Goal: Task Accomplishment & Management: Manage account settings

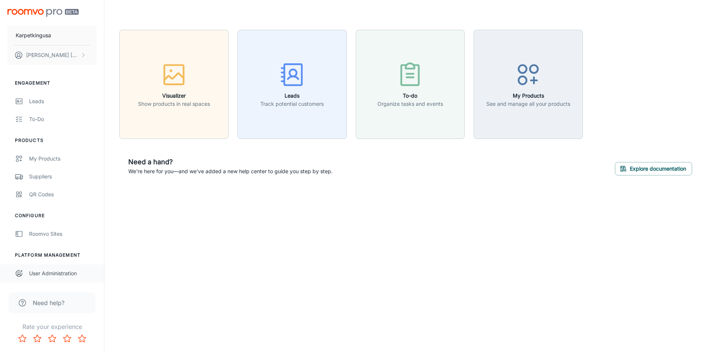
click at [60, 273] on div "User Administration" at bounding box center [63, 274] width 68 height 8
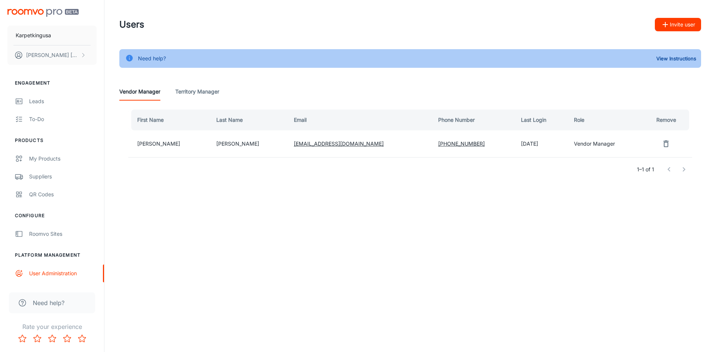
click at [464, 213] on div "Users Invite user Need help? View Instructions Vendor Manager Territory Manager…" at bounding box center [410, 110] width 612 height 220
click at [670, 28] on button "Invite user" at bounding box center [678, 24] width 46 height 13
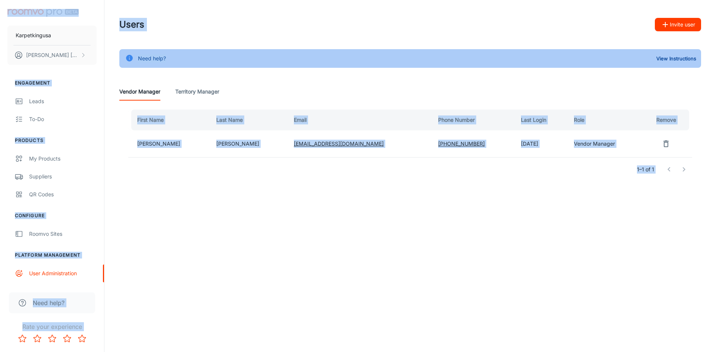
click at [670, 28] on button "Invite user" at bounding box center [678, 24] width 46 height 13
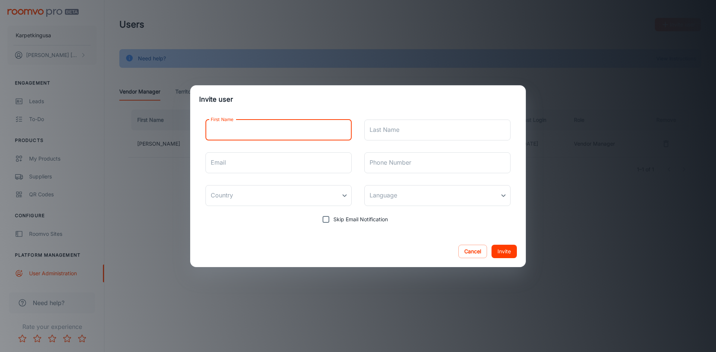
click at [269, 132] on input "First Name" at bounding box center [279, 130] width 146 height 21
type input "web"
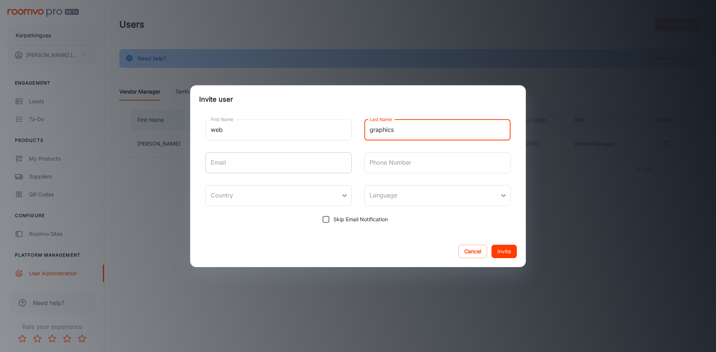
type input "graphics"
click at [244, 161] on input "Email" at bounding box center [279, 163] width 146 height 21
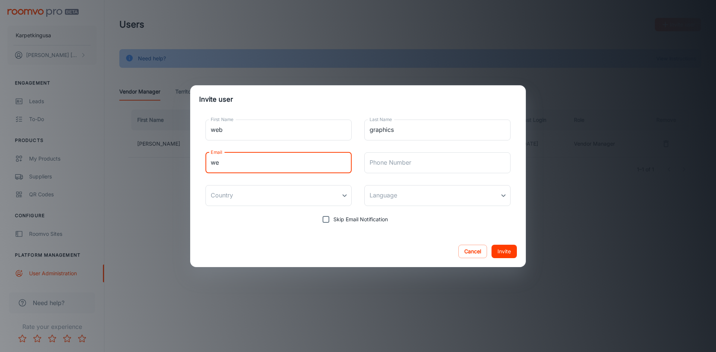
type input "[EMAIL_ADDRESS][DOMAIN_NAME]"
click at [442, 157] on input "Phone Number" at bounding box center [437, 163] width 146 height 21
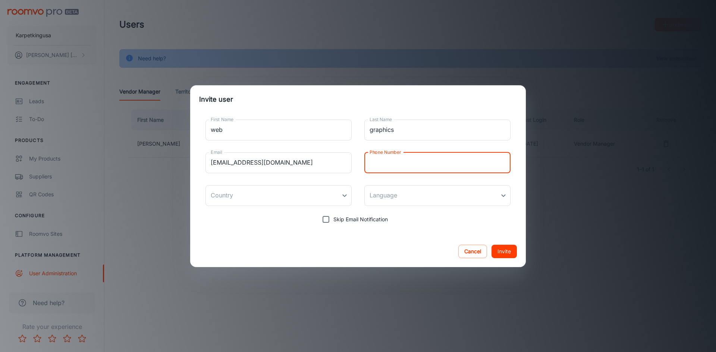
drag, startPoint x: 248, startPoint y: 257, endPoint x: 250, endPoint y: 252, distance: 5.2
click at [248, 257] on div "Cancel Invite" at bounding box center [358, 251] width 336 height 31
click at [286, 191] on body "Karpetkingusa [PERSON_NAME] Engagement Leads To-do Products My Products Supplie…" at bounding box center [358, 176] width 716 height 352
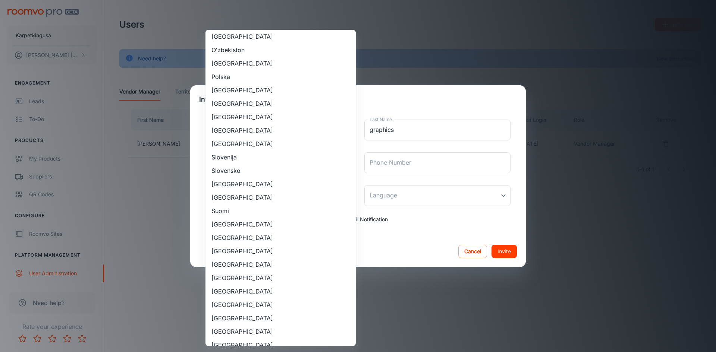
scroll to position [596, 0]
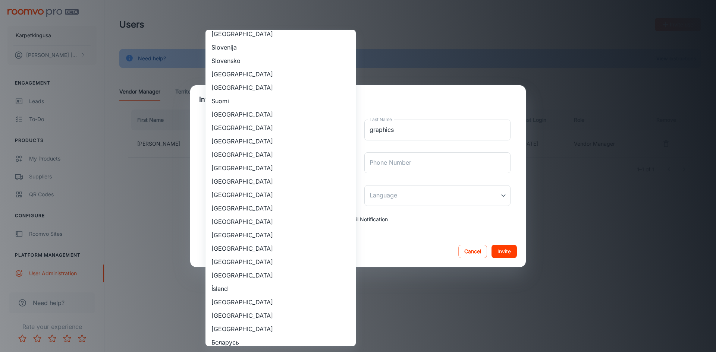
click at [258, 235] on li "[GEOGRAPHIC_DATA]" at bounding box center [281, 235] width 150 height 13
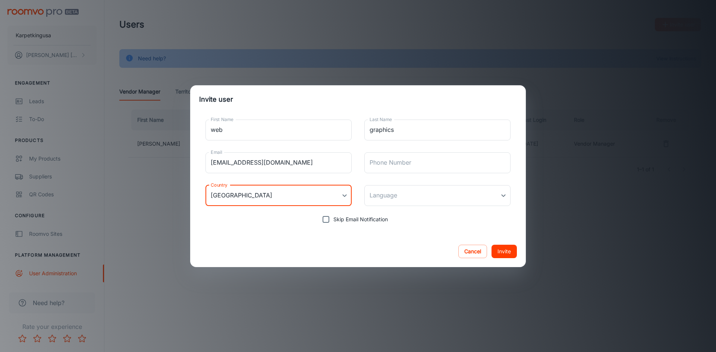
type input "[GEOGRAPHIC_DATA]"
click at [302, 258] on div "Cancel Invite" at bounding box center [358, 251] width 336 height 31
click at [502, 254] on button "Invite" at bounding box center [504, 251] width 25 height 13
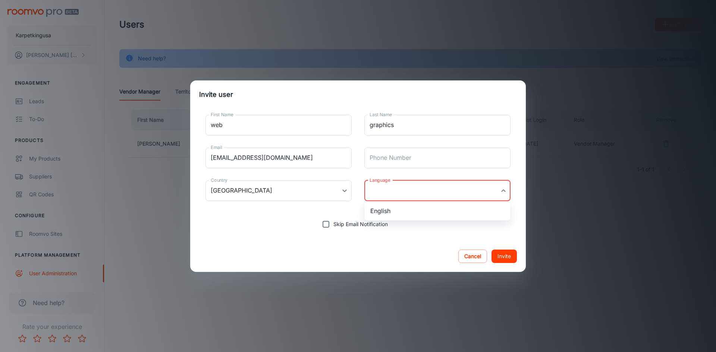
click at [419, 196] on body "Karpetkingusa [PERSON_NAME] Engagement Leads To-do Products My Products Supplie…" at bounding box center [358, 176] width 716 height 352
click at [414, 211] on li "English" at bounding box center [437, 210] width 146 height 13
type input "en-us"
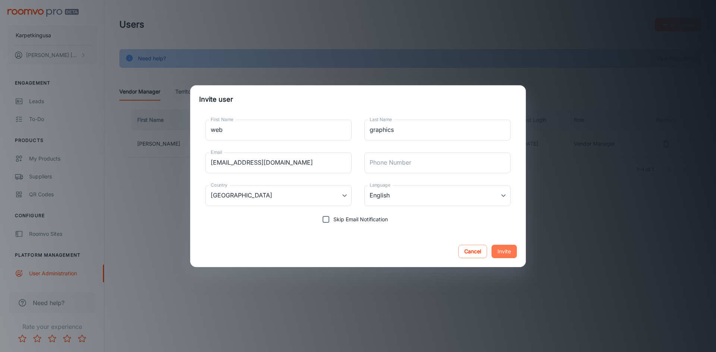
click at [507, 251] on button "Invite" at bounding box center [504, 251] width 25 height 13
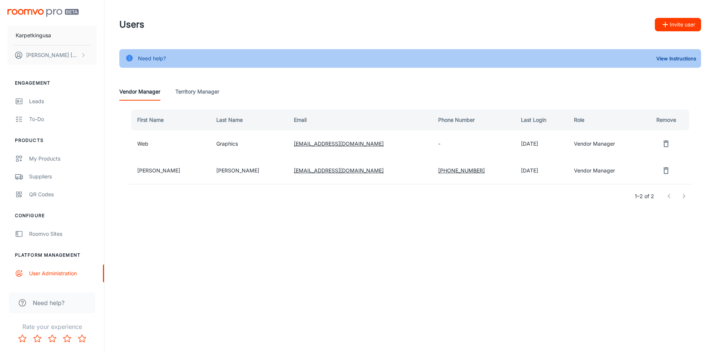
click at [373, 317] on div "Karpetkingusa [PERSON_NAME] Engagement Leads To-do Products My Products Supplie…" at bounding box center [358, 176] width 716 height 352
click at [198, 92] on Manager "Territory Manager" at bounding box center [197, 92] width 44 height 18
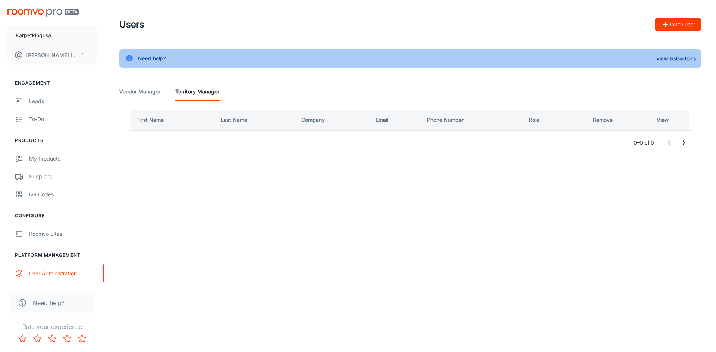
click at [150, 93] on Manager "Vendor Manager" at bounding box center [139, 92] width 41 height 18
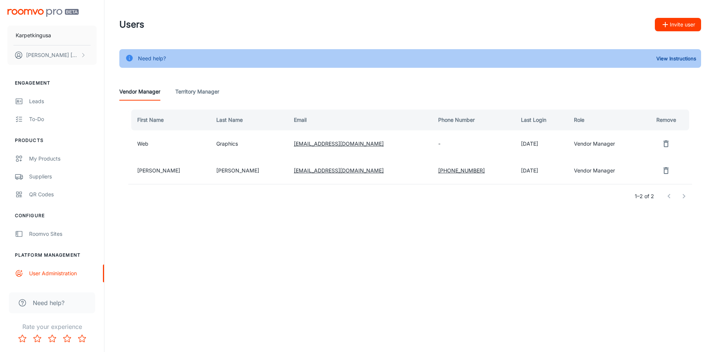
click at [283, 233] on div "Users Invite user Need help? View Instructions Vendor Manager Territory Manager…" at bounding box center [410, 123] width 612 height 247
click at [41, 100] on div "Leads" at bounding box center [63, 101] width 68 height 8
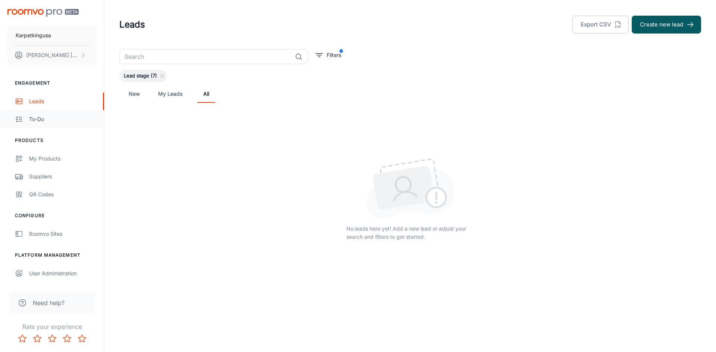
click at [36, 121] on div "To-do" at bounding box center [63, 119] width 68 height 8
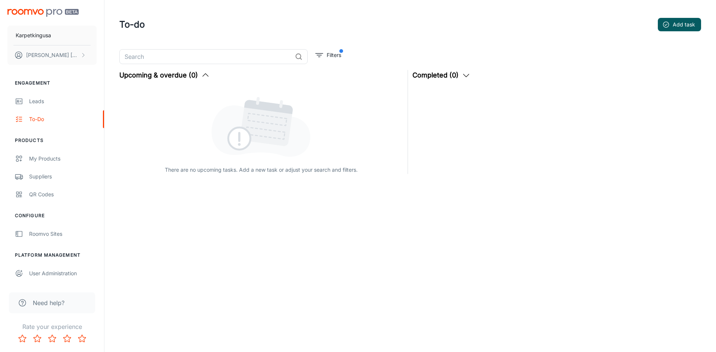
click at [39, 153] on link "My Products" at bounding box center [52, 159] width 104 height 18
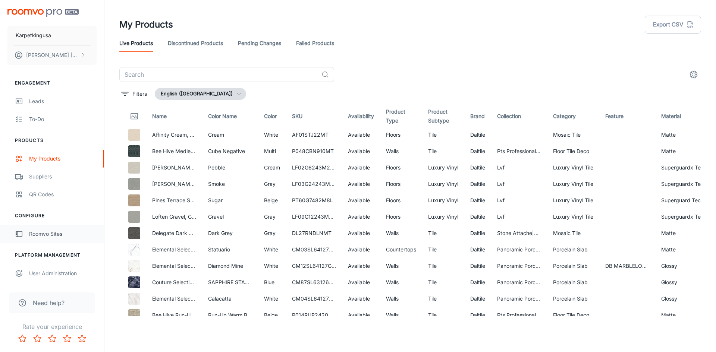
click at [65, 241] on link "Roomvo Sites" at bounding box center [52, 234] width 104 height 18
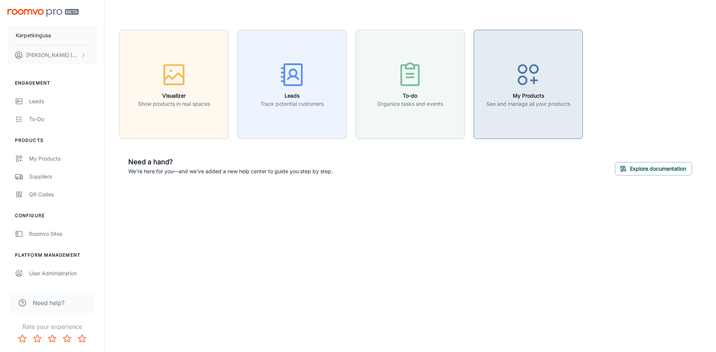
click at [525, 102] on p "See and manage all your products" at bounding box center [528, 104] width 84 height 8
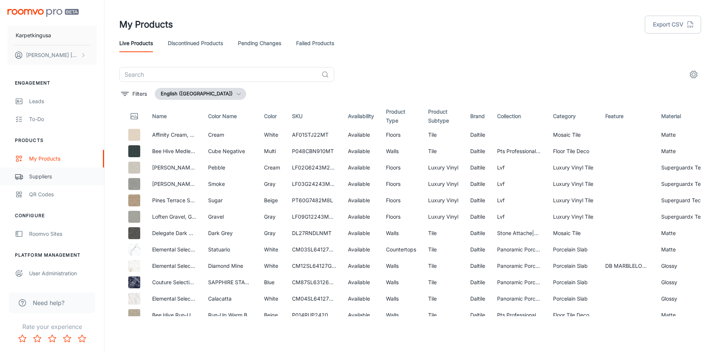
click at [64, 178] on div "Suppliers" at bounding box center [63, 177] width 68 height 8
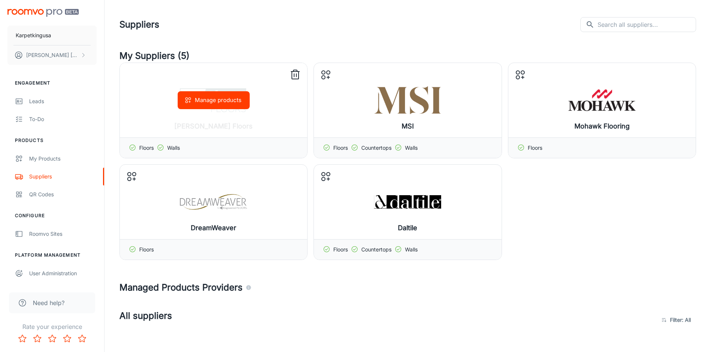
click at [215, 105] on button "Manage products" at bounding box center [214, 100] width 72 height 18
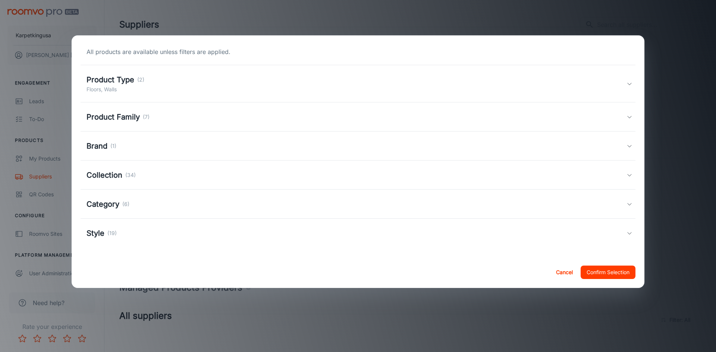
click at [129, 83] on div "All products are available unless filters are applied. Product Type (2) Floors,…" at bounding box center [358, 146] width 573 height 222
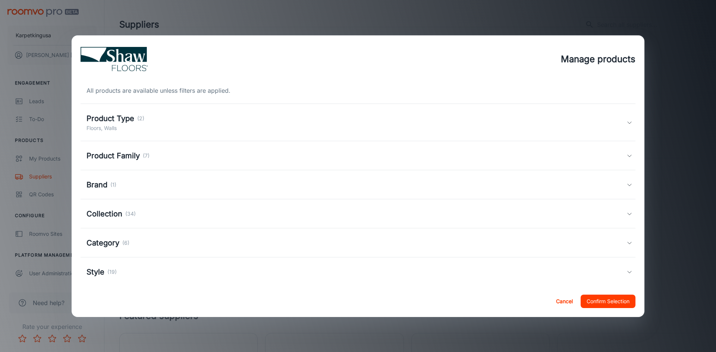
click at [125, 120] on h5 "Product Type" at bounding box center [111, 118] width 48 height 11
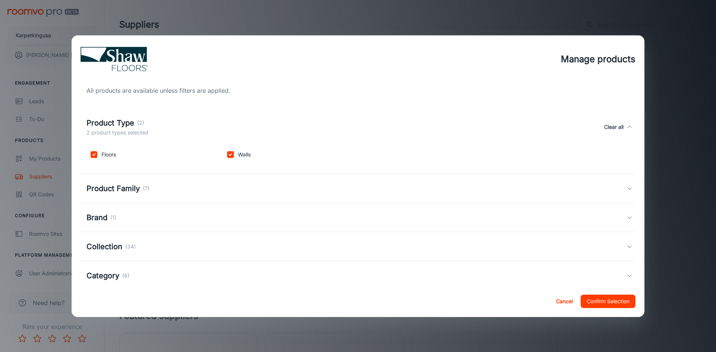
click at [125, 120] on h5 "Product Type" at bounding box center [111, 122] width 48 height 11
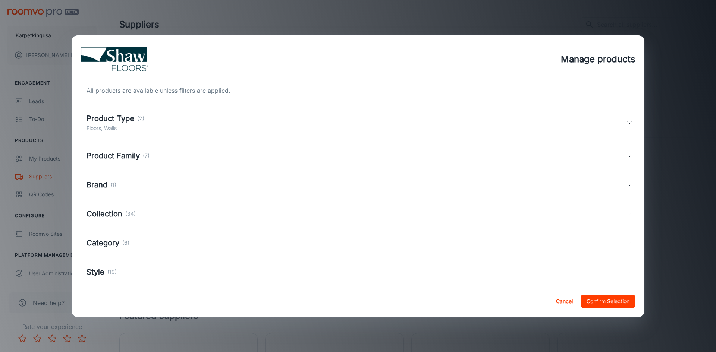
drag, startPoint x: 128, startPoint y: 144, endPoint x: 125, endPoint y: 155, distance: 11.8
click at [128, 144] on div "Product Family (7)" at bounding box center [358, 155] width 555 height 29
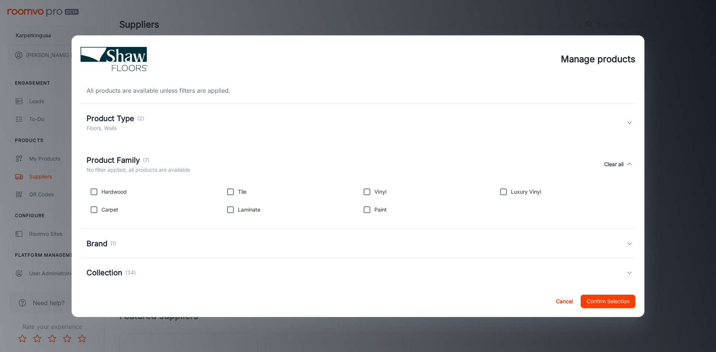
click at [110, 192] on p "Hardwood" at bounding box center [113, 192] width 25 height 8
click at [94, 213] on input "checkbox" at bounding box center [94, 210] width 15 height 15
checkbox input "true"
click at [92, 191] on input "checkbox" at bounding box center [94, 192] width 15 height 15
checkbox input "true"
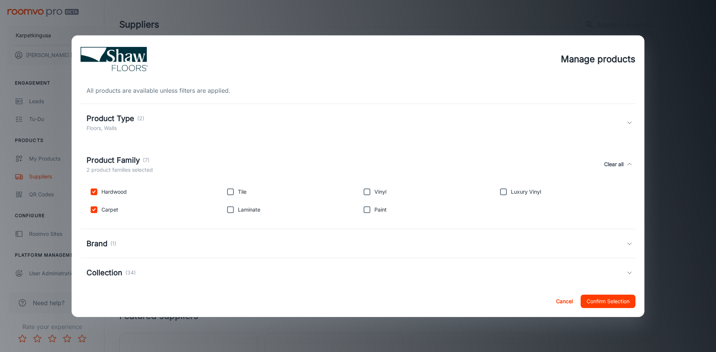
click at [227, 212] on input "checkbox" at bounding box center [230, 210] width 15 height 15
checkbox input "true"
click at [229, 191] on input "checkbox" at bounding box center [230, 192] width 15 height 15
checkbox input "true"
click at [361, 195] on input "checkbox" at bounding box center [367, 192] width 15 height 15
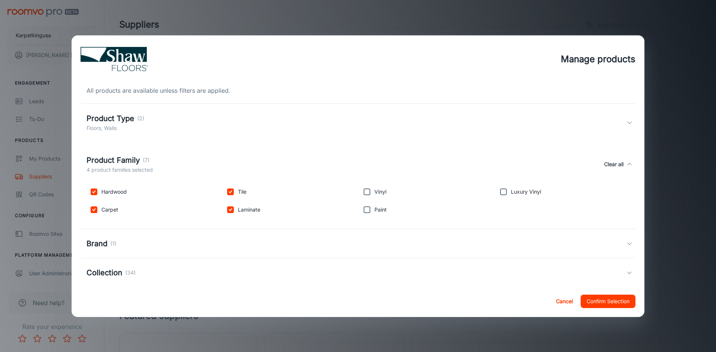
checkbox input "true"
click at [363, 211] on input "checkbox" at bounding box center [367, 210] width 15 height 15
checkbox input "true"
click at [499, 196] on input "checkbox" at bounding box center [503, 192] width 15 height 15
checkbox input "true"
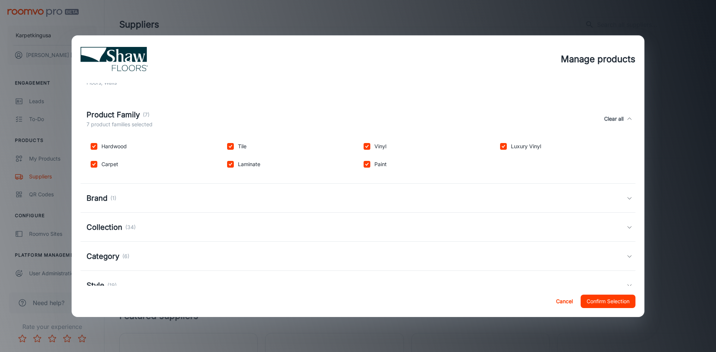
scroll to position [69, 0]
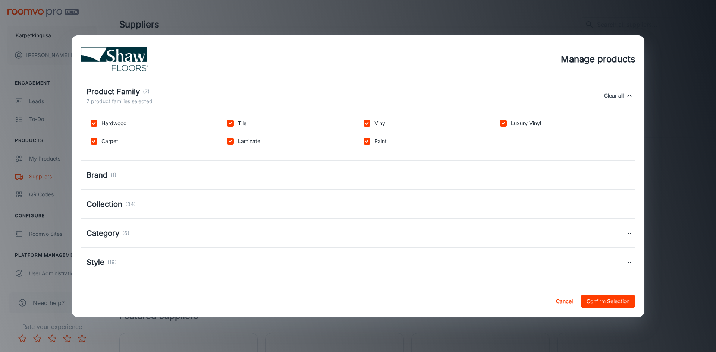
click at [119, 176] on div "Brand (1)" at bounding box center [357, 175] width 540 height 11
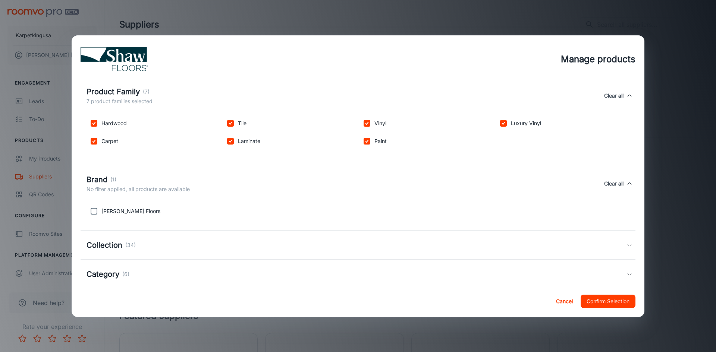
click at [97, 213] on input "checkbox" at bounding box center [94, 211] width 15 height 15
checkbox input "true"
click at [124, 244] on div "Collection (34)" at bounding box center [111, 245] width 49 height 11
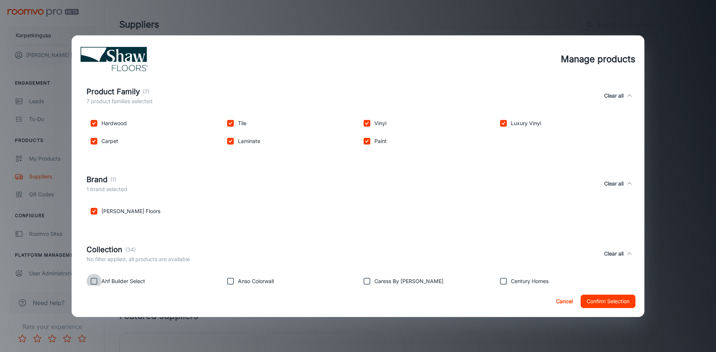
click at [96, 281] on input "checkbox" at bounding box center [94, 281] width 15 height 15
checkbox input "true"
click at [225, 283] on input "checkbox" at bounding box center [230, 281] width 15 height 15
checkbox input "true"
click at [369, 281] on input "checkbox" at bounding box center [367, 281] width 15 height 15
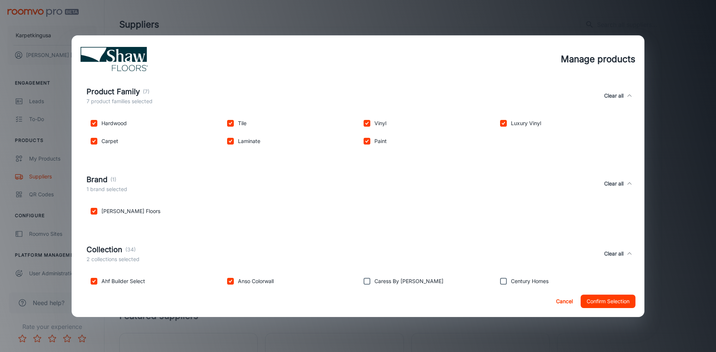
checkbox input "true"
click at [504, 284] on input "checkbox" at bounding box center [503, 281] width 15 height 15
checkbox input "true"
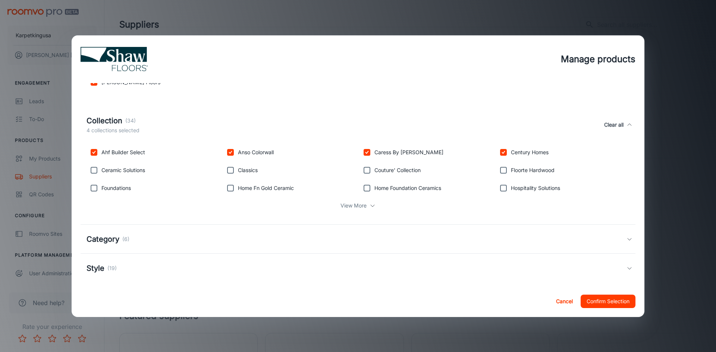
scroll to position [204, 0]
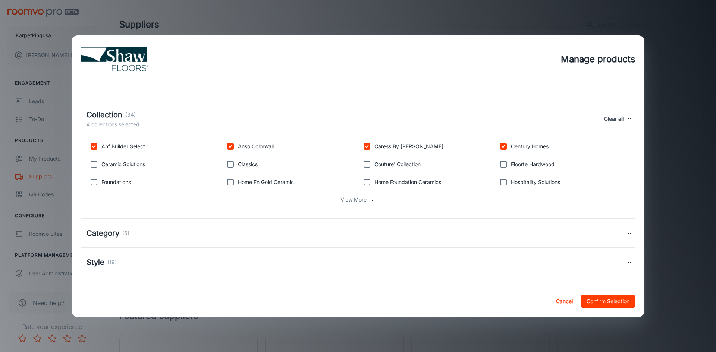
click at [88, 162] on input "checkbox" at bounding box center [94, 164] width 15 height 15
checkbox input "true"
click at [88, 183] on input "checkbox" at bounding box center [94, 182] width 15 height 15
checkbox input "true"
click at [228, 188] on input "checkbox" at bounding box center [230, 182] width 15 height 15
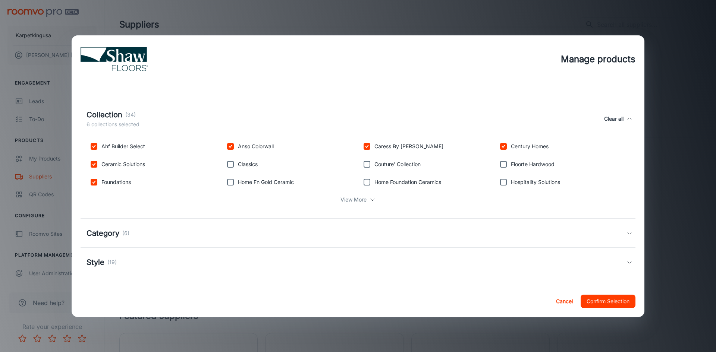
checkbox input "true"
click at [228, 168] on input "checkbox" at bounding box center [230, 164] width 15 height 15
checkbox input "true"
click at [363, 169] on input "checkbox" at bounding box center [367, 164] width 15 height 15
checkbox input "true"
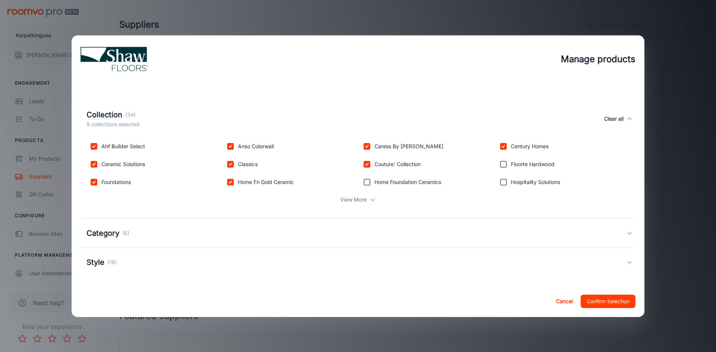
click at [367, 180] on input "checkbox" at bounding box center [367, 182] width 15 height 15
checkbox input "true"
click at [496, 183] on input "checkbox" at bounding box center [503, 182] width 15 height 15
checkbox input "true"
click at [497, 170] on input "checkbox" at bounding box center [503, 164] width 15 height 15
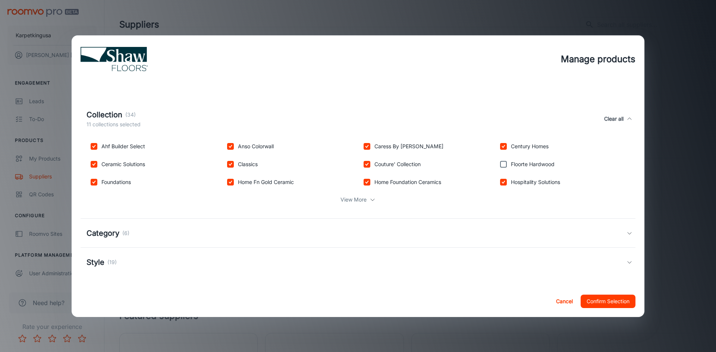
checkbox input "true"
click at [126, 235] on p "(6)" at bounding box center [125, 233] width 7 height 8
click at [95, 271] on input "checkbox" at bounding box center [94, 269] width 15 height 15
checkbox input "true"
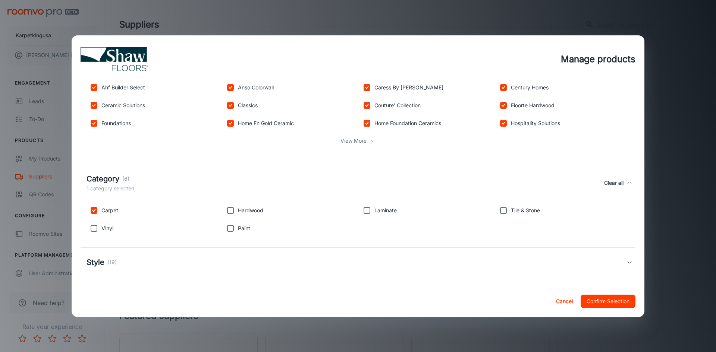
click at [513, 212] on p "Tile & Stone" at bounding box center [525, 211] width 29 height 8
click at [502, 211] on input "checkbox" at bounding box center [503, 210] width 15 height 15
checkbox input "true"
click at [369, 210] on input "checkbox" at bounding box center [367, 210] width 15 height 15
checkbox input "true"
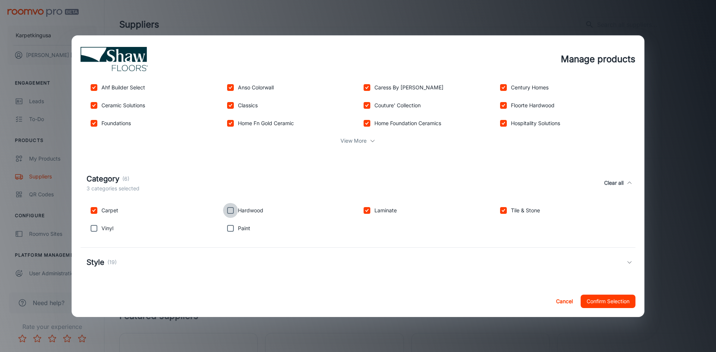
click at [228, 211] on input "checkbox" at bounding box center [230, 210] width 15 height 15
checkbox input "true"
click at [231, 231] on input "checkbox" at bounding box center [230, 228] width 15 height 15
checkbox input "true"
click at [96, 228] on input "checkbox" at bounding box center [94, 228] width 15 height 15
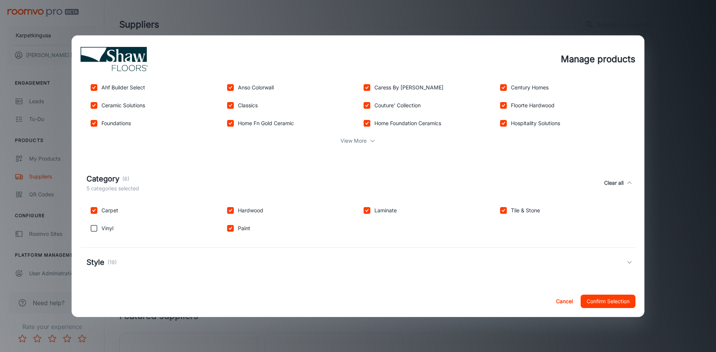
checkbox input "true"
click at [627, 264] on icon at bounding box center [630, 263] width 6 height 6
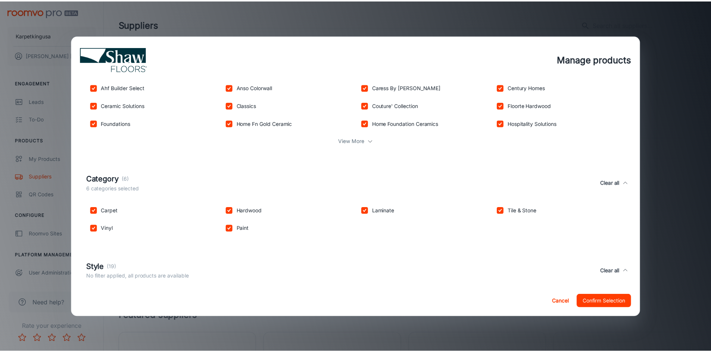
scroll to position [351, 0]
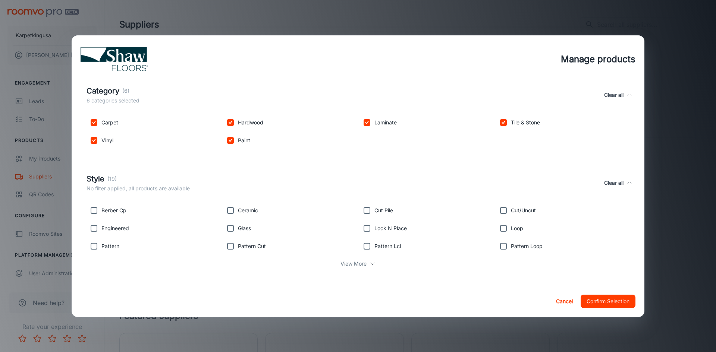
click at [94, 214] on input "checkbox" at bounding box center [94, 210] width 15 height 15
checkbox input "true"
click at [93, 229] on input "checkbox" at bounding box center [94, 228] width 15 height 15
checkbox input "true"
click at [94, 245] on input "checkbox" at bounding box center [94, 246] width 15 height 15
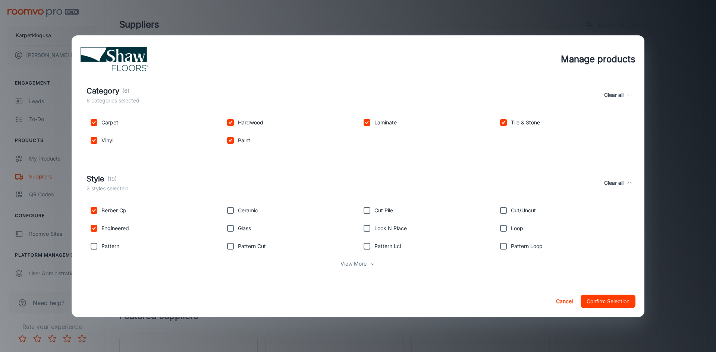
checkbox input "true"
click at [235, 247] on input "checkbox" at bounding box center [230, 246] width 15 height 15
checkbox input "true"
click at [227, 232] on input "checkbox" at bounding box center [230, 228] width 15 height 15
checkbox input "true"
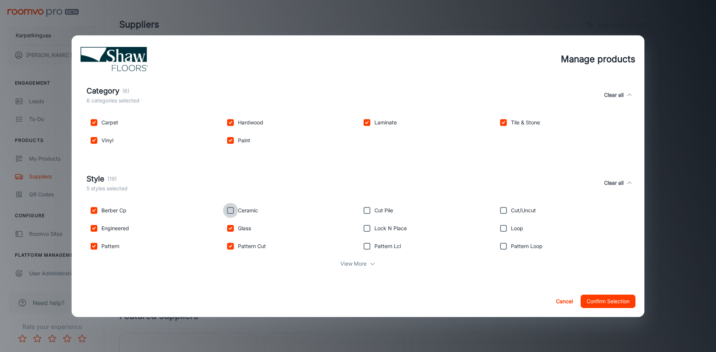
click at [223, 211] on input "checkbox" at bounding box center [230, 210] width 15 height 15
checkbox input "true"
click at [361, 211] on input "checkbox" at bounding box center [367, 210] width 15 height 15
checkbox input "true"
click at [360, 231] on input "checkbox" at bounding box center [367, 228] width 15 height 15
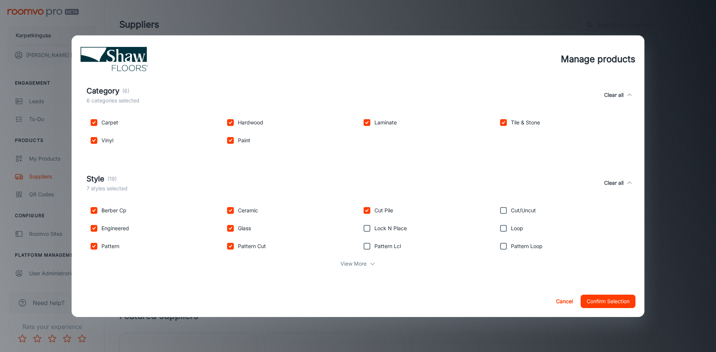
checkbox input "true"
click at [365, 242] on input "checkbox" at bounding box center [367, 246] width 15 height 15
checkbox input "true"
click at [499, 245] on input "checkbox" at bounding box center [503, 246] width 15 height 15
checkbox input "true"
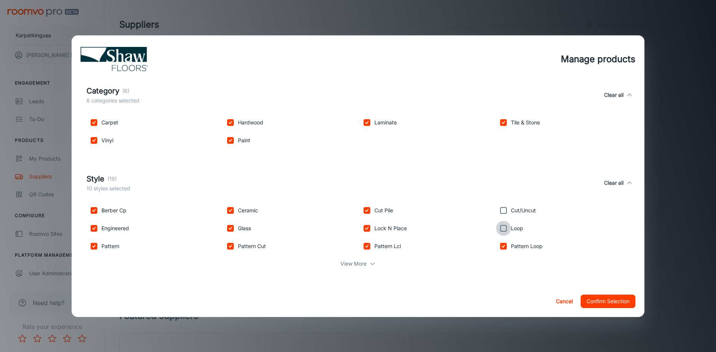
click at [496, 232] on input "checkbox" at bounding box center [503, 228] width 15 height 15
checkbox input "true"
click at [496, 209] on input "checkbox" at bounding box center [503, 210] width 15 height 15
checkbox input "true"
click at [607, 304] on button "Confirm Selection" at bounding box center [608, 301] width 55 height 13
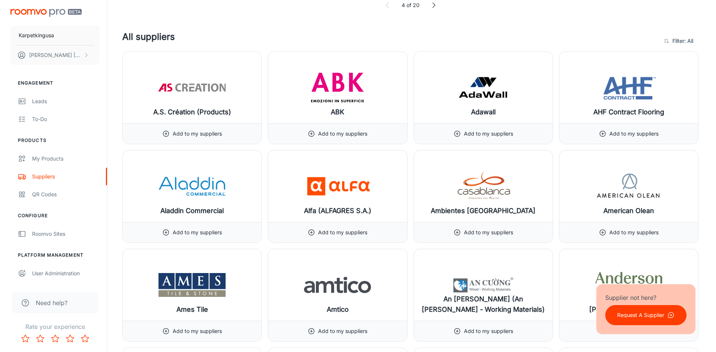
scroll to position [0, 0]
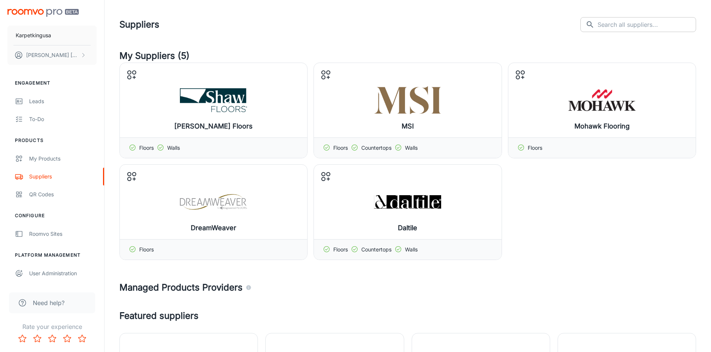
click at [630, 30] on input "text" at bounding box center [646, 24] width 98 height 15
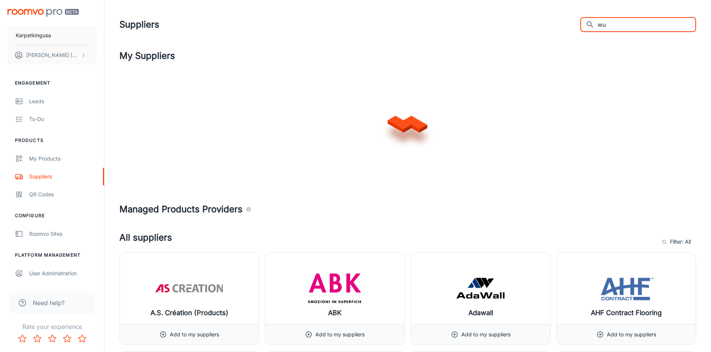
type input "w"
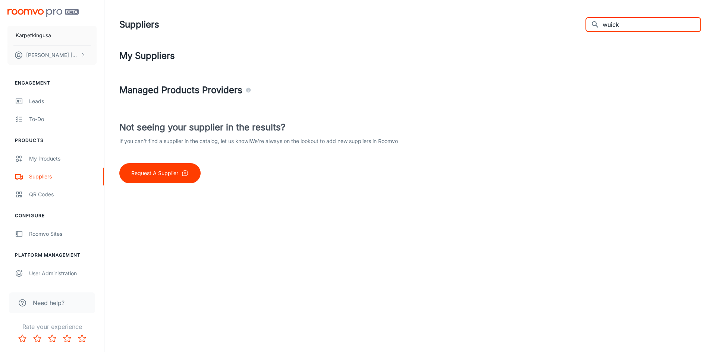
drag, startPoint x: 648, startPoint y: 23, endPoint x: 522, endPoint y: 14, distance: 126.0
click at [522, 14] on header "Suppliers ​ wuick ​" at bounding box center [410, 24] width 600 height 49
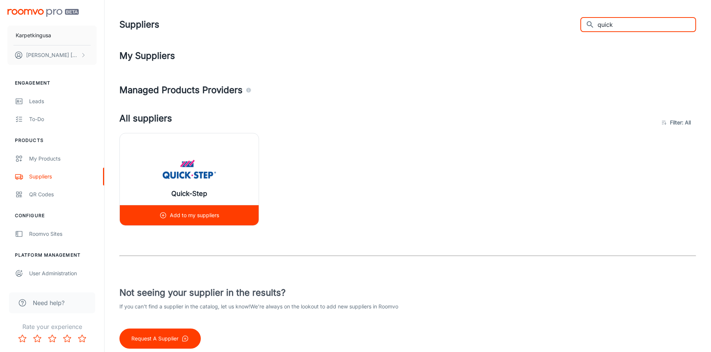
click at [167, 219] on div "Add to my suppliers" at bounding box center [189, 216] width 60 height 20
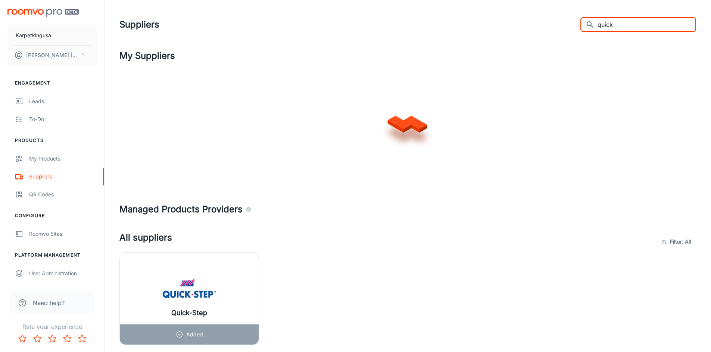
click at [635, 26] on input "quick" at bounding box center [646, 24] width 98 height 15
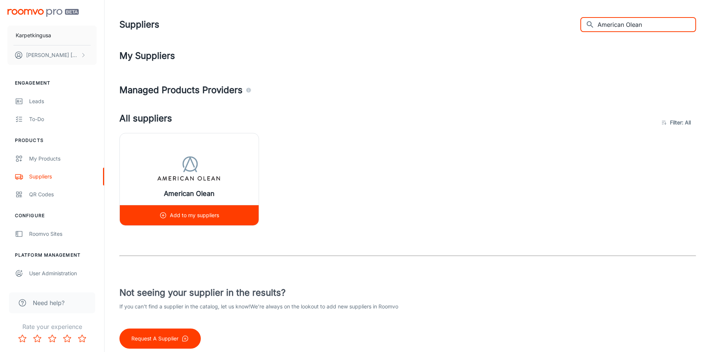
click at [187, 220] on div "Add to my suppliers" at bounding box center [189, 216] width 60 height 20
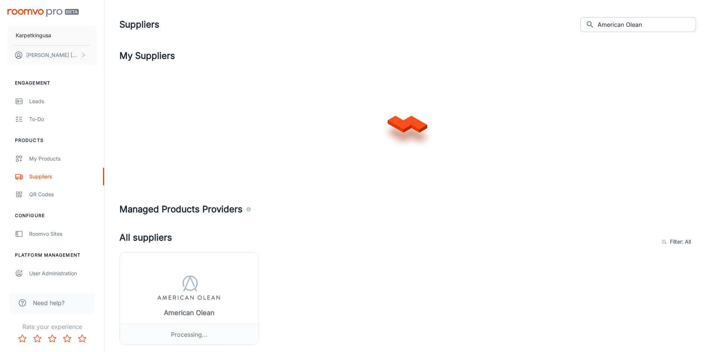
click at [661, 24] on input "American Olean" at bounding box center [646, 24] width 98 height 15
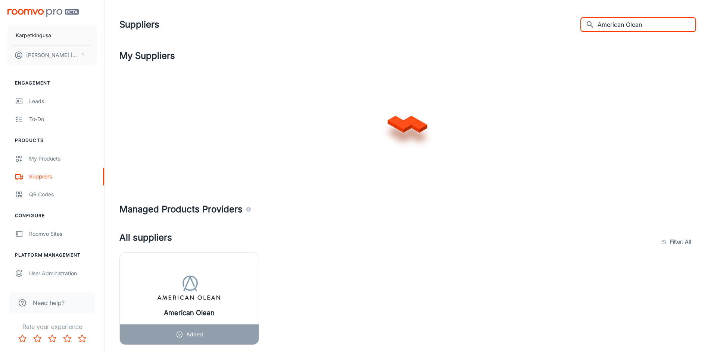
click at [661, 24] on input "American Olean" at bounding box center [646, 24] width 98 height 15
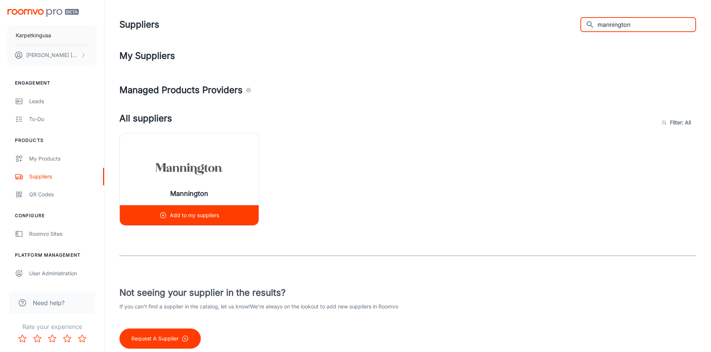
click at [210, 215] on p "Add to my suppliers" at bounding box center [194, 215] width 49 height 8
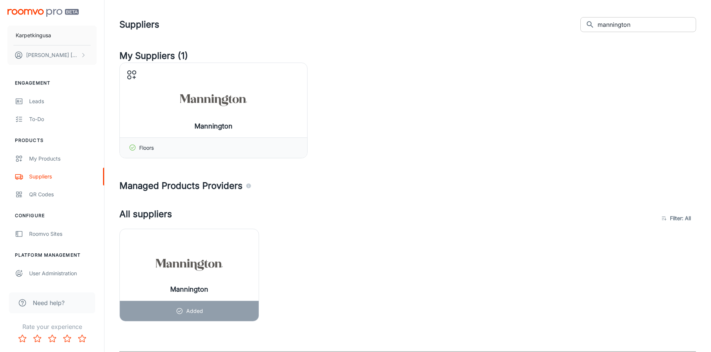
click at [661, 22] on input "mannington" at bounding box center [646, 24] width 98 height 15
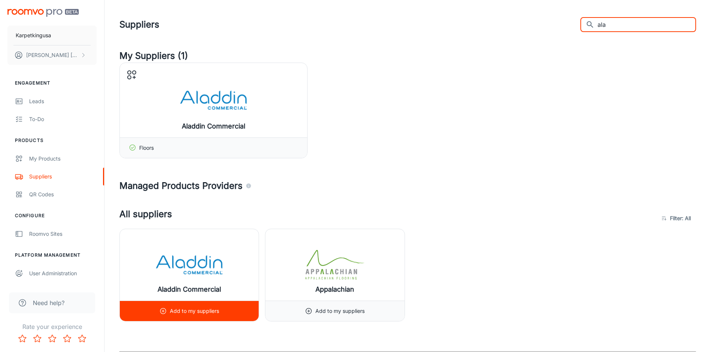
click at [190, 313] on p "Add to my suppliers" at bounding box center [194, 311] width 49 height 8
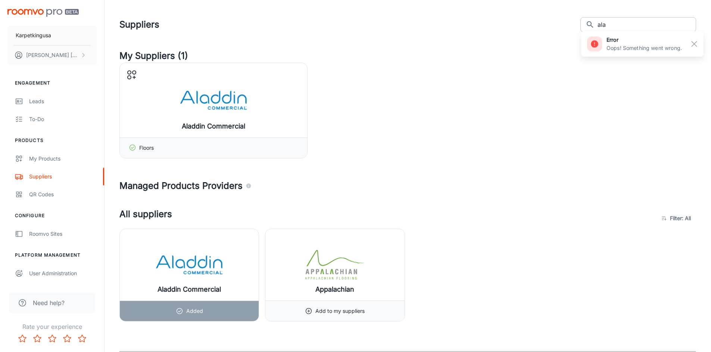
click at [626, 26] on input "ala" at bounding box center [646, 24] width 98 height 15
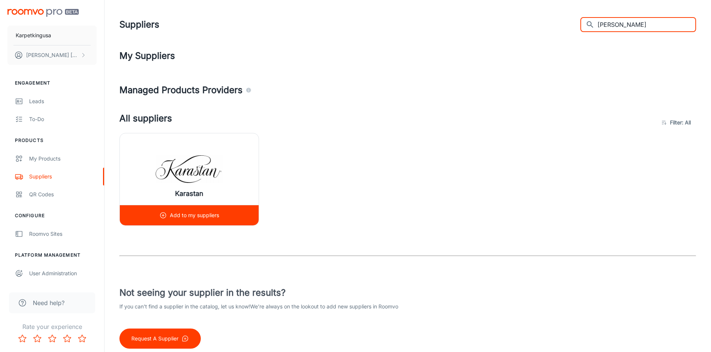
type input "[PERSON_NAME]"
click at [198, 219] on p "Add to my suppliers" at bounding box center [194, 215] width 49 height 8
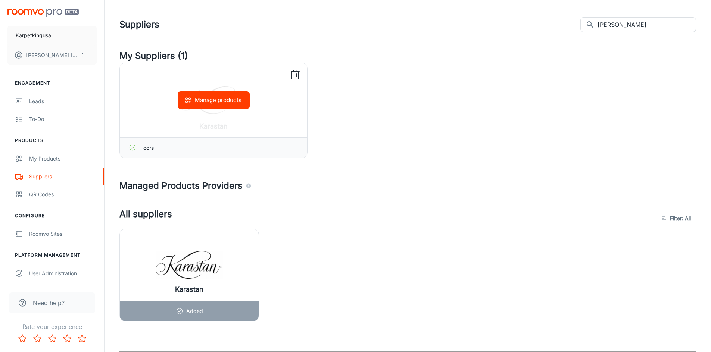
click at [211, 98] on button "Manage products" at bounding box center [214, 100] width 72 height 18
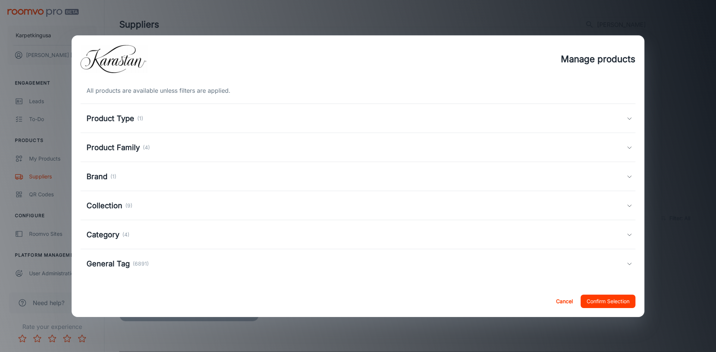
click at [114, 119] on h5 "Product Type" at bounding box center [111, 118] width 48 height 11
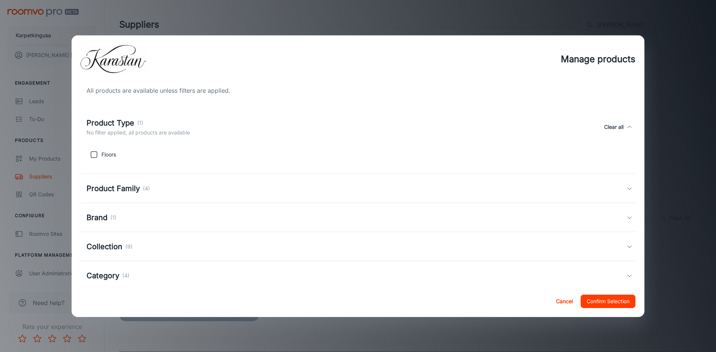
click at [102, 154] on p "Floors" at bounding box center [108, 155] width 15 height 8
click at [93, 159] on input "checkbox" at bounding box center [94, 154] width 15 height 15
checkbox input "true"
click at [120, 192] on h5 "Product Family" at bounding box center [113, 188] width 53 height 11
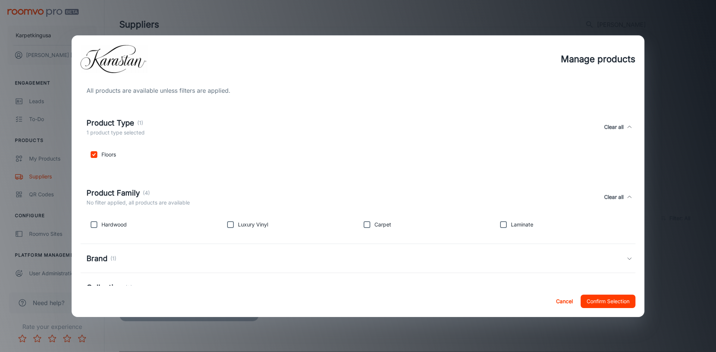
click at [94, 229] on input "checkbox" at bounding box center [94, 224] width 15 height 15
checkbox input "true"
click at [223, 226] on input "checkbox" at bounding box center [230, 224] width 15 height 15
checkbox input "true"
click at [368, 226] on input "checkbox" at bounding box center [367, 224] width 15 height 15
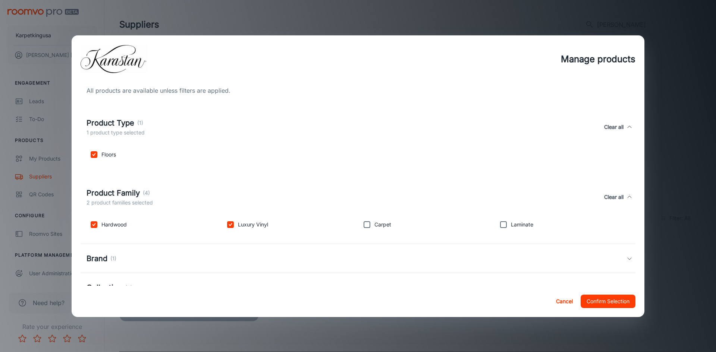
checkbox input "true"
click at [498, 228] on input "checkbox" at bounding box center [503, 224] width 15 height 15
checkbox input "true"
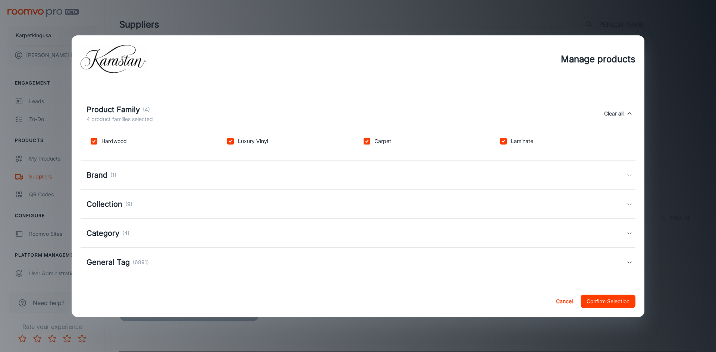
click at [116, 180] on div "Brand (1)" at bounding box center [102, 175] width 30 height 11
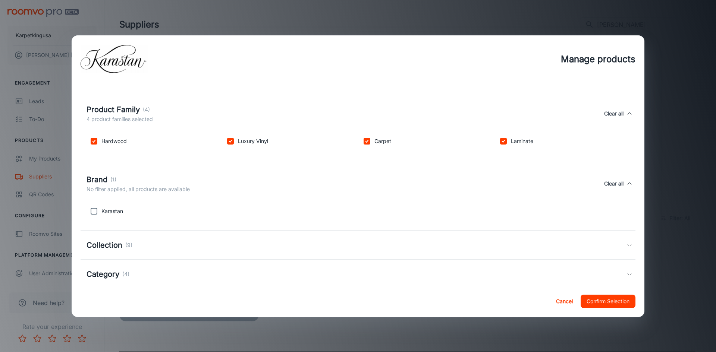
click at [93, 214] on input "checkbox" at bounding box center [94, 211] width 15 height 15
checkbox input "true"
click at [127, 243] on p "(9)" at bounding box center [128, 245] width 7 height 8
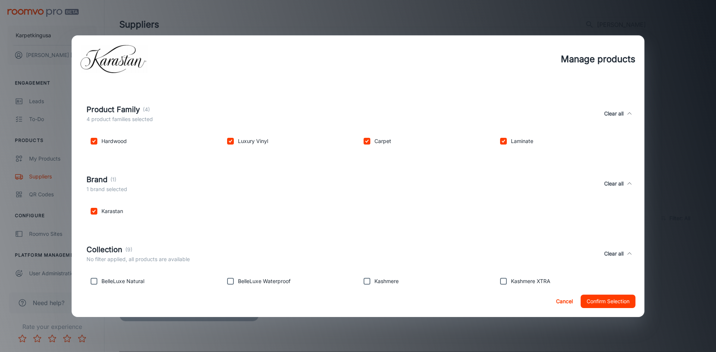
click at [95, 281] on input "checkbox" at bounding box center [94, 281] width 15 height 15
checkbox input "true"
click at [232, 279] on input "checkbox" at bounding box center [230, 281] width 15 height 15
checkbox input "true"
click at [364, 282] on input "checkbox" at bounding box center [367, 281] width 15 height 15
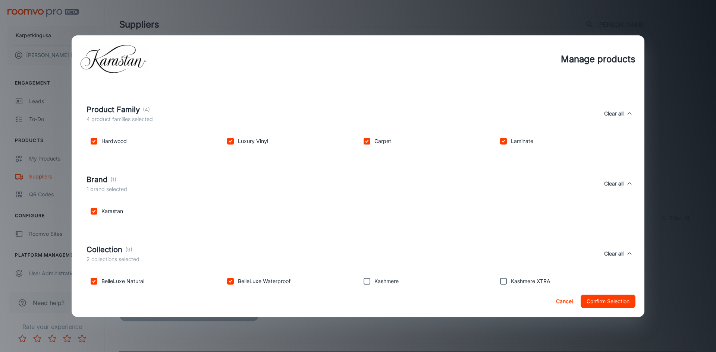
checkbox input "true"
click at [499, 283] on input "checkbox" at bounding box center [503, 281] width 15 height 15
checkbox input "true"
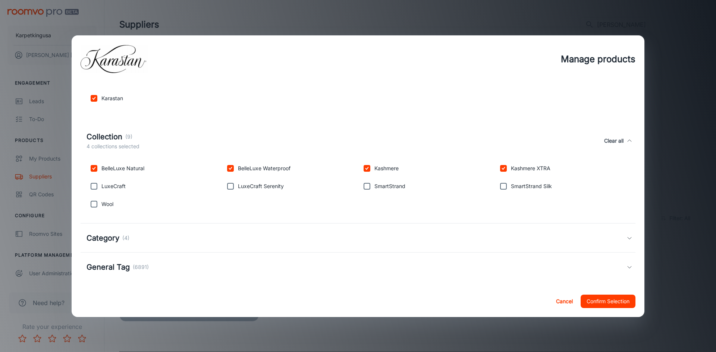
scroll to position [201, 0]
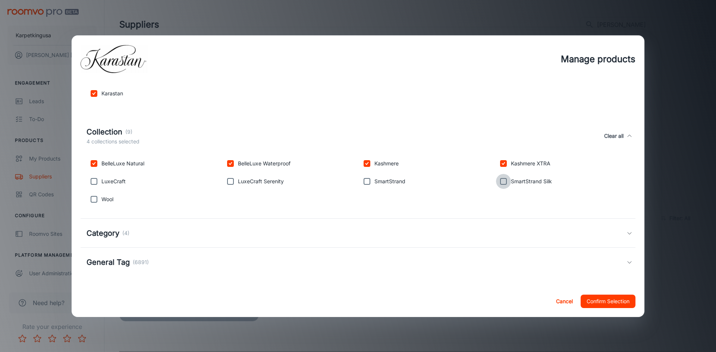
click at [501, 184] on input "checkbox" at bounding box center [503, 181] width 15 height 15
checkbox input "true"
click at [366, 183] on input "checkbox" at bounding box center [367, 181] width 15 height 15
checkbox input "true"
click at [238, 181] on p "LuxeCraft Serenity" at bounding box center [261, 182] width 46 height 8
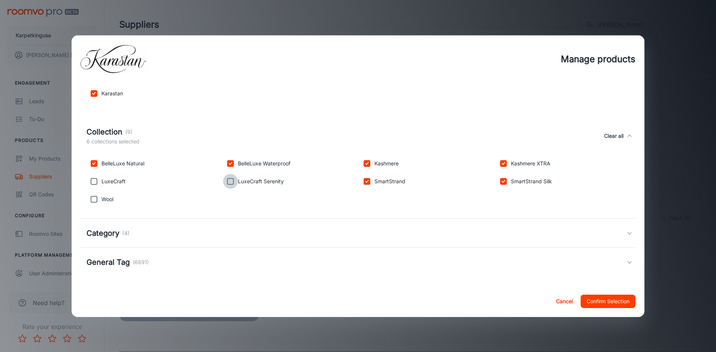
click at [226, 185] on input "checkbox" at bounding box center [230, 181] width 15 height 15
checkbox input "true"
drag, startPoint x: 94, startPoint y: 179, endPoint x: 94, endPoint y: 184, distance: 5.6
click at [94, 180] on input "checkbox" at bounding box center [94, 181] width 15 height 15
checkbox input "true"
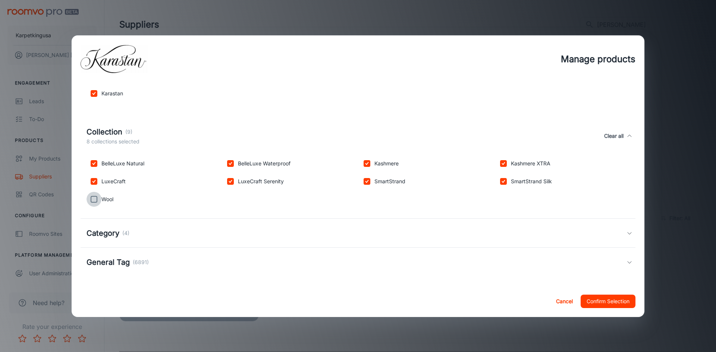
click at [91, 204] on input "checkbox" at bounding box center [94, 199] width 15 height 15
checkbox input "true"
click at [112, 232] on h5 "Category" at bounding box center [103, 233] width 33 height 11
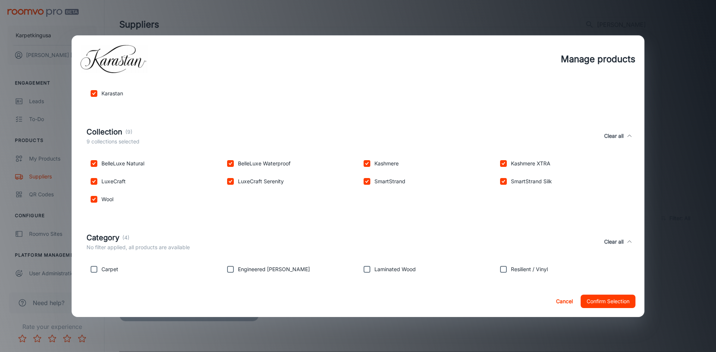
click at [91, 268] on input "checkbox" at bounding box center [94, 269] width 15 height 15
checkbox input "true"
click at [231, 273] on input "checkbox" at bounding box center [230, 269] width 15 height 15
checkbox input "true"
drag, startPoint x: 361, startPoint y: 272, endPoint x: 503, endPoint y: 278, distance: 141.9
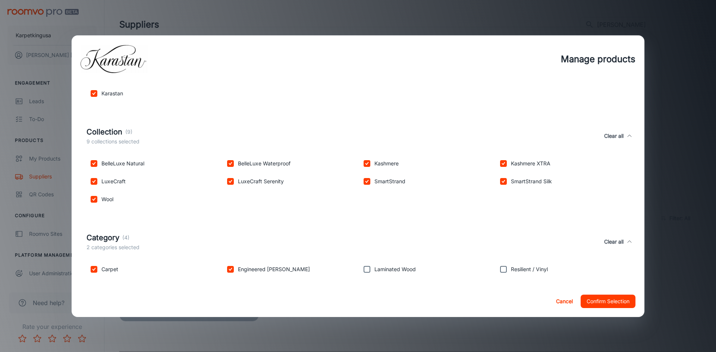
click at [373, 275] on div "Laminated Wood" at bounding box center [425, 268] width 137 height 18
click at [501, 275] on input "checkbox" at bounding box center [503, 269] width 15 height 15
click at [496, 273] on input "checkbox" at bounding box center [503, 269] width 15 height 15
checkbox input "false"
click at [366, 269] on input "checkbox" at bounding box center [367, 269] width 15 height 15
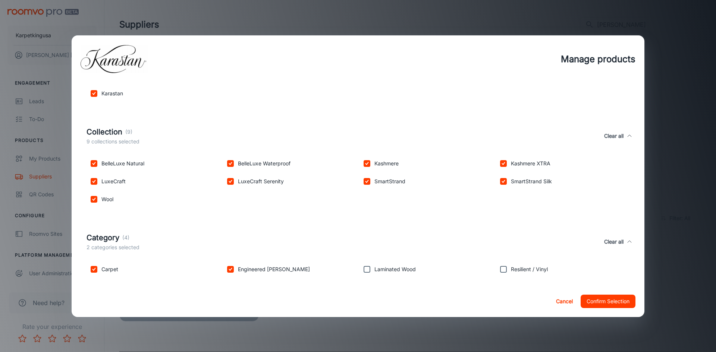
checkbox input "true"
click at [498, 273] on input "checkbox" at bounding box center [503, 269] width 15 height 15
checkbox input "true"
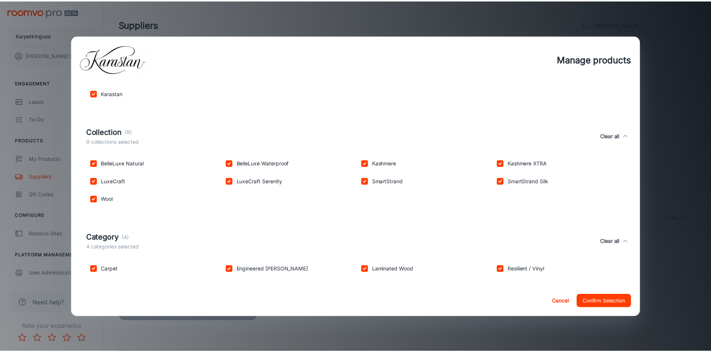
scroll to position [242, 0]
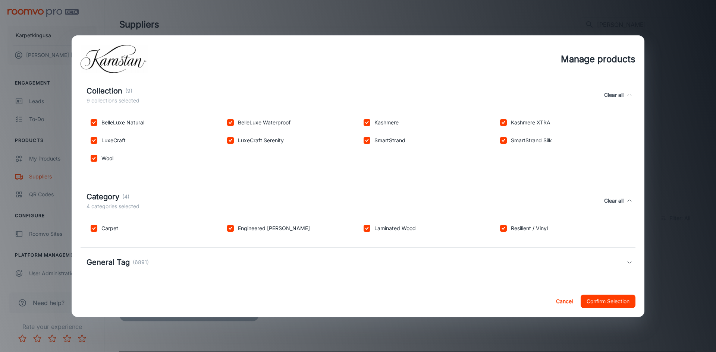
click at [106, 260] on h5 "General Tag" at bounding box center [108, 262] width 43 height 11
click at [620, 306] on button "Confirm Selection" at bounding box center [608, 301] width 55 height 13
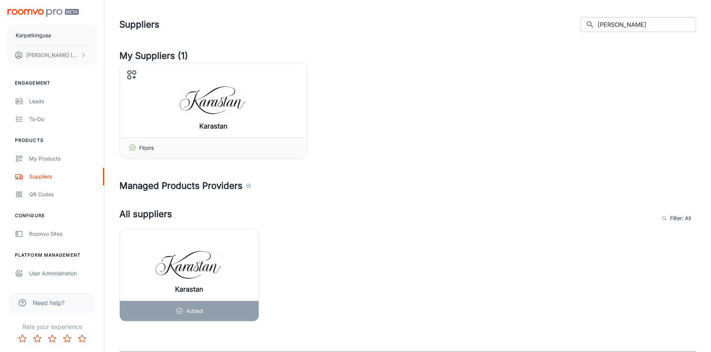
click at [635, 19] on input "[PERSON_NAME]" at bounding box center [646, 24] width 98 height 15
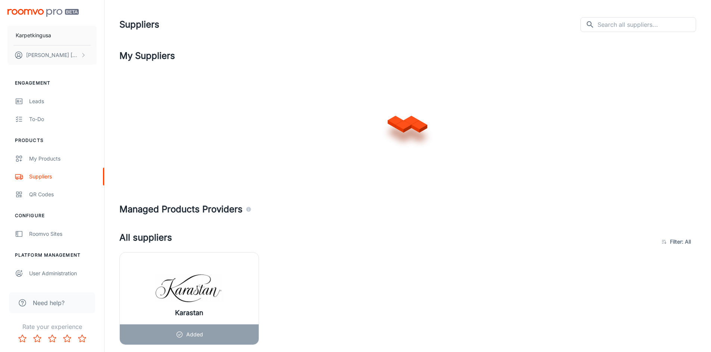
click at [427, 29] on div "Suppliers ​ ​" at bounding box center [407, 24] width 576 height 19
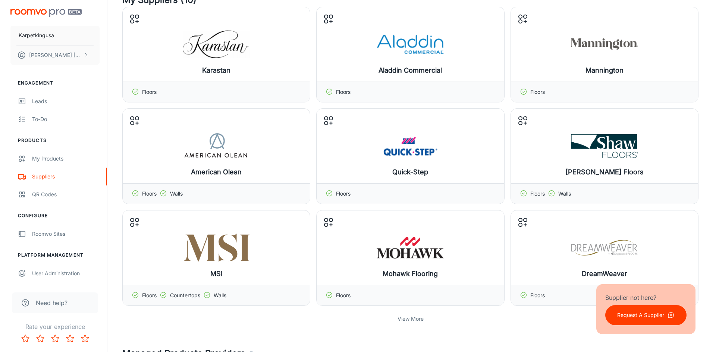
scroll to position [0, 0]
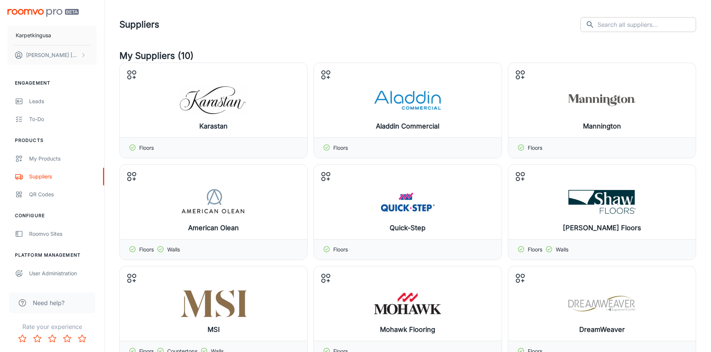
click at [613, 27] on input "text" at bounding box center [646, 24] width 98 height 15
type input "dream [PERSON_NAME]"
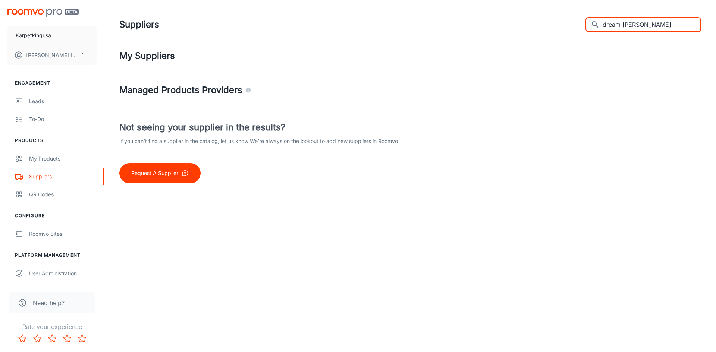
drag, startPoint x: 668, startPoint y: 26, endPoint x: 555, endPoint y: 22, distance: 113.1
click at [555, 22] on div "Suppliers ​ dream [PERSON_NAME] ​" at bounding box center [410, 24] width 582 height 19
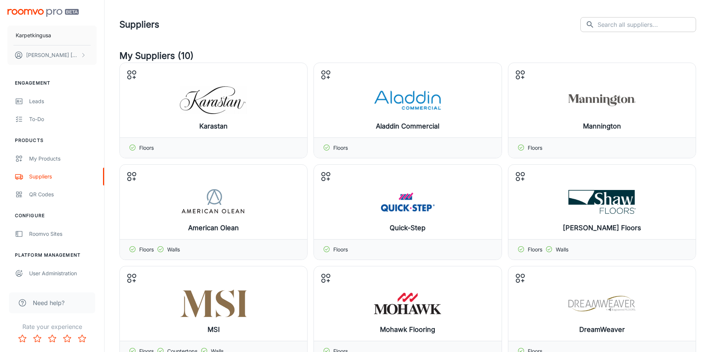
click at [636, 25] on input "text" at bounding box center [646, 24] width 98 height 15
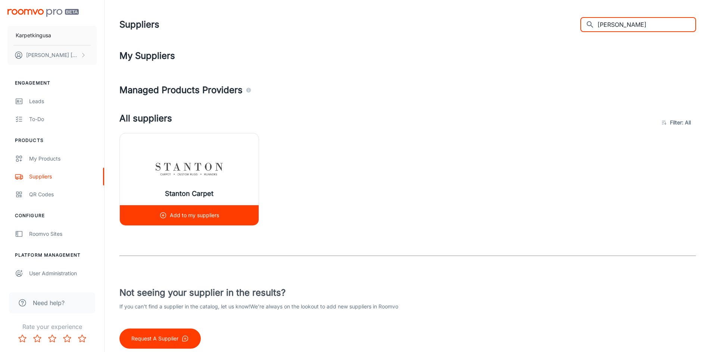
click at [176, 219] on p "Add to my suppliers" at bounding box center [194, 215] width 49 height 8
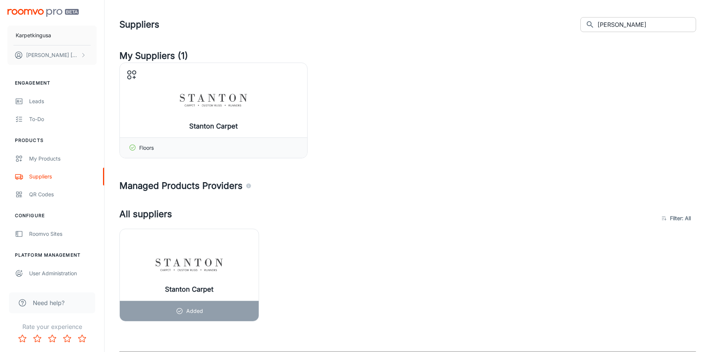
click at [647, 25] on input "[PERSON_NAME]" at bounding box center [646, 24] width 98 height 15
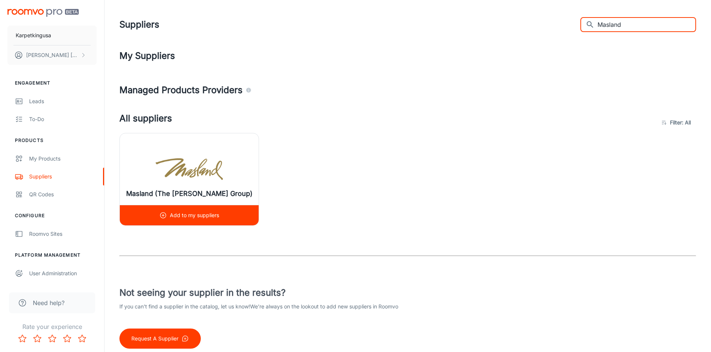
type input "Masland"
click at [184, 210] on div "Add to my suppliers" at bounding box center [189, 216] width 60 height 20
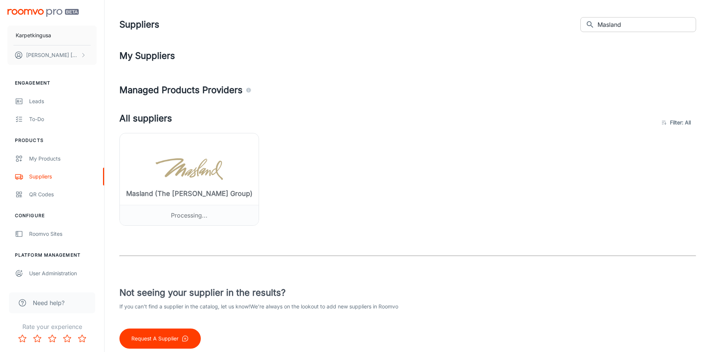
click at [652, 24] on input "Masland" at bounding box center [646, 24] width 98 height 15
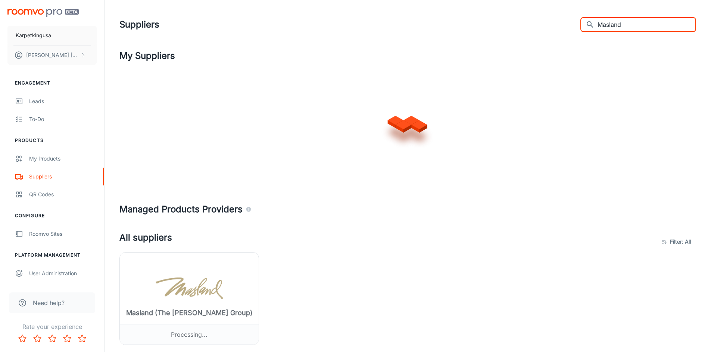
click at [652, 24] on input "Masland" at bounding box center [646, 24] width 98 height 15
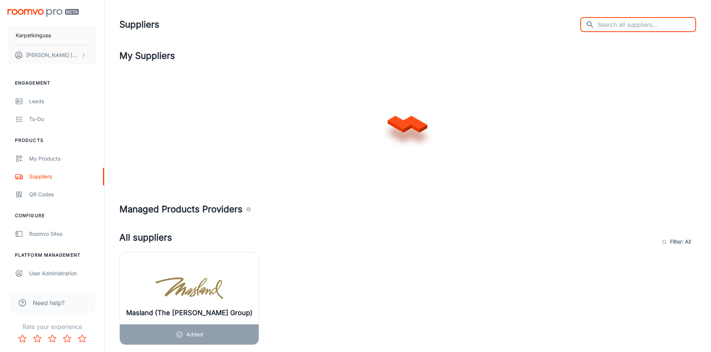
click at [655, 28] on input "text" at bounding box center [646, 24] width 98 height 15
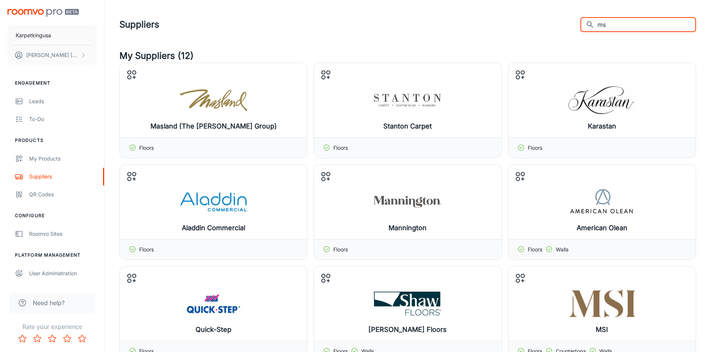
type input "msi"
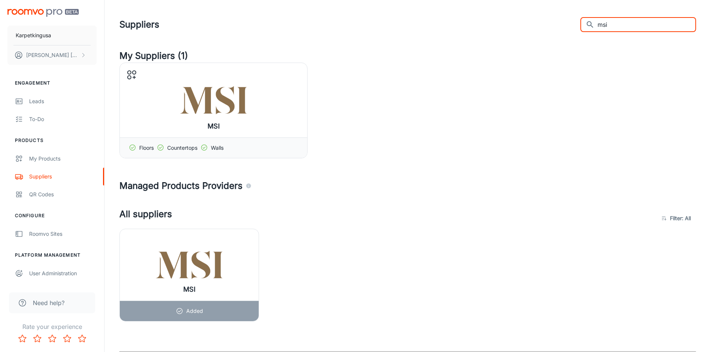
click at [636, 24] on input "msi" at bounding box center [646, 24] width 98 height 15
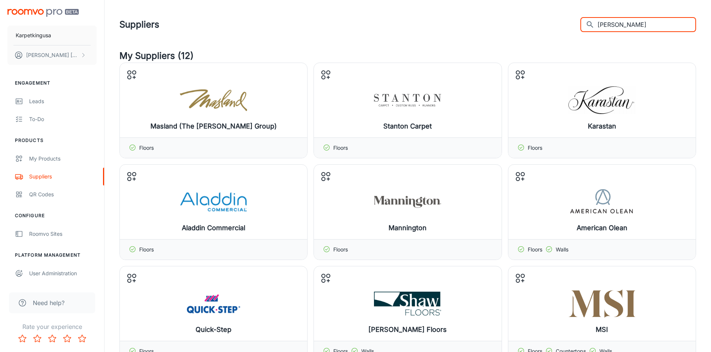
type input "[PERSON_NAME]"
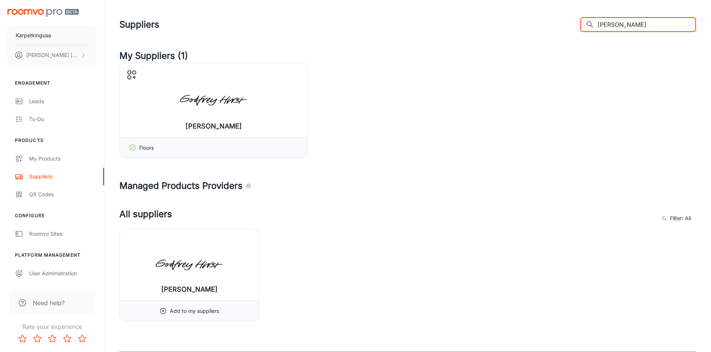
click at [659, 24] on input "[PERSON_NAME]" at bounding box center [646, 24] width 98 height 15
click at [658, 24] on input "[PERSON_NAME]" at bounding box center [646, 24] width 98 height 15
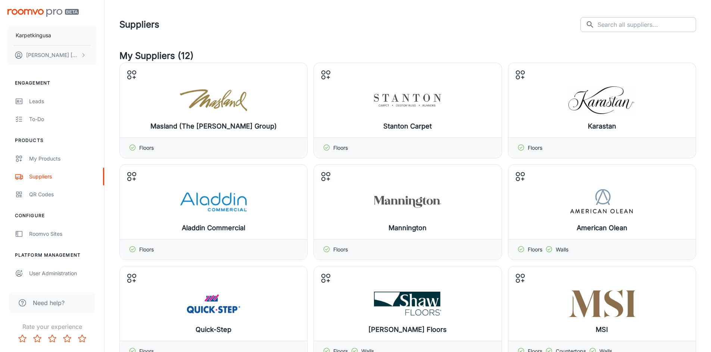
click at [631, 23] on input "text" at bounding box center [646, 24] width 98 height 15
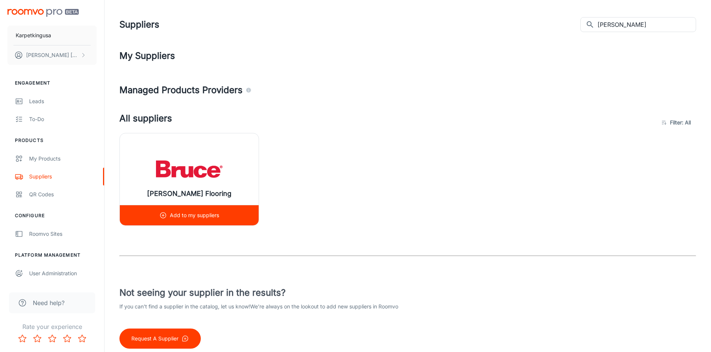
click at [199, 214] on p "Add to my suppliers" at bounding box center [194, 215] width 49 height 8
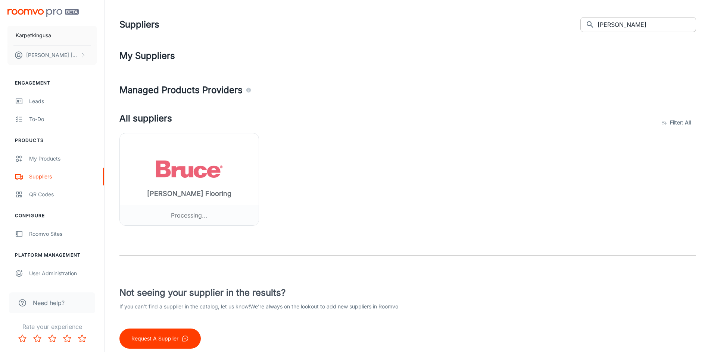
click at [654, 18] on input "[PERSON_NAME]" at bounding box center [646, 24] width 98 height 15
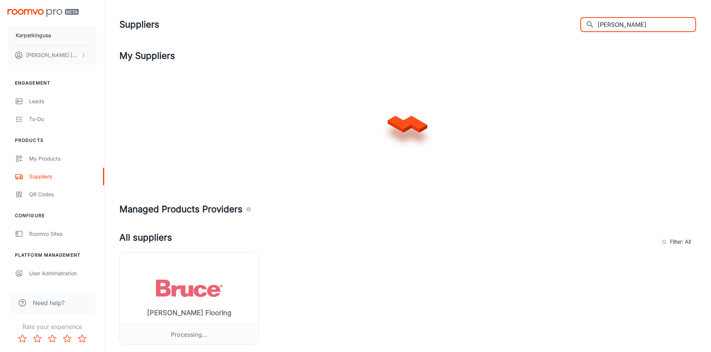
click at [654, 18] on input "[PERSON_NAME]" at bounding box center [646, 24] width 98 height 15
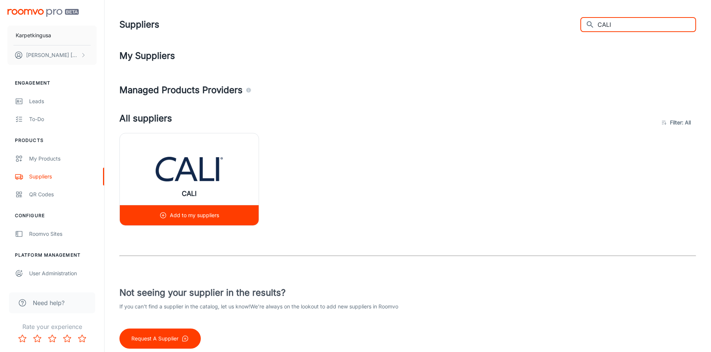
type input "CALI"
click at [212, 215] on p "Add to my suppliers" at bounding box center [194, 215] width 49 height 8
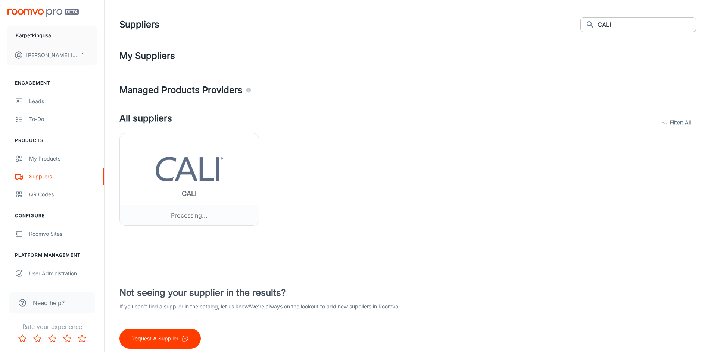
click at [648, 25] on input "CALI" at bounding box center [646, 24] width 98 height 15
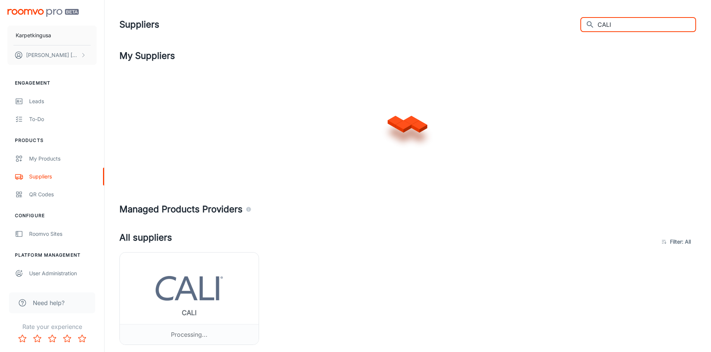
click at [648, 25] on input "CALI" at bounding box center [646, 24] width 98 height 15
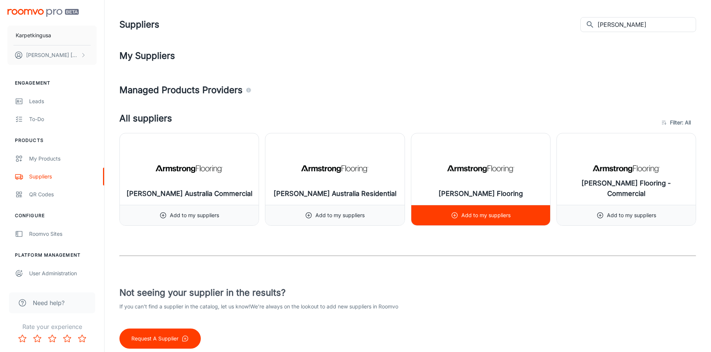
click at [464, 217] on p "Add to my suppliers" at bounding box center [485, 215] width 49 height 8
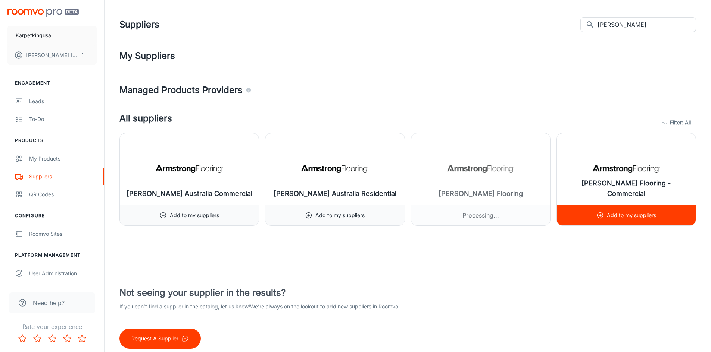
click at [621, 219] on p "Add to my suppliers" at bounding box center [631, 215] width 49 height 8
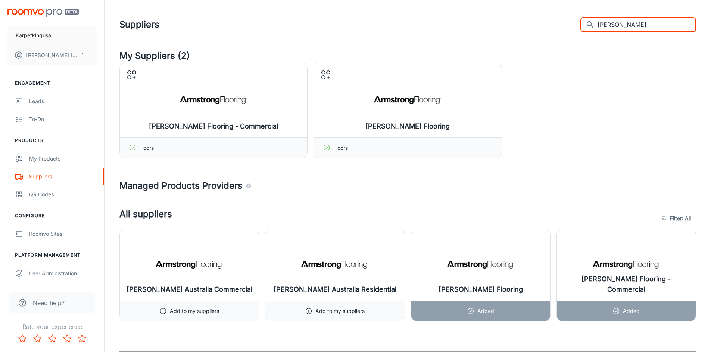
click at [646, 25] on input "[PERSON_NAME]" at bounding box center [646, 24] width 98 height 15
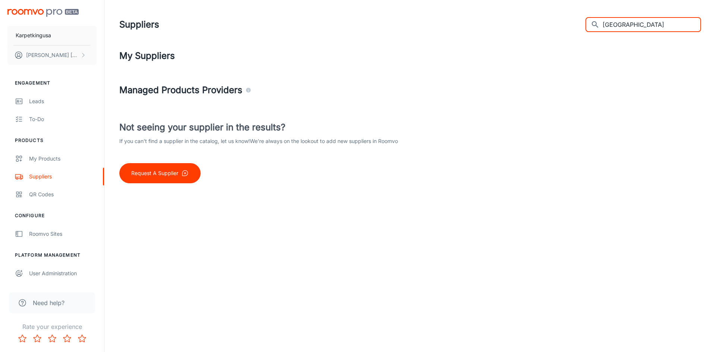
click at [658, 26] on input "[GEOGRAPHIC_DATA]" at bounding box center [652, 24] width 98 height 15
type input "s"
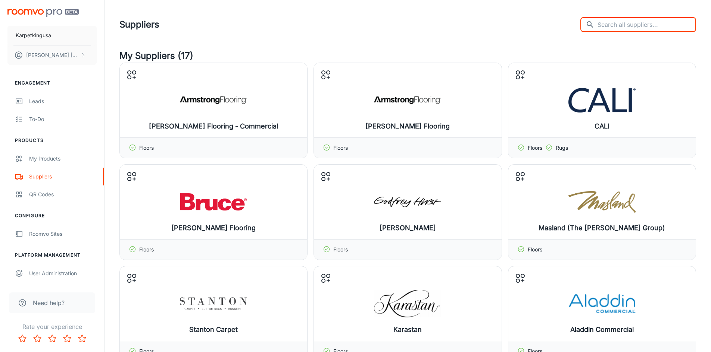
click at [631, 25] on input "text" at bounding box center [646, 24] width 98 height 15
paste input "somersetfloors."
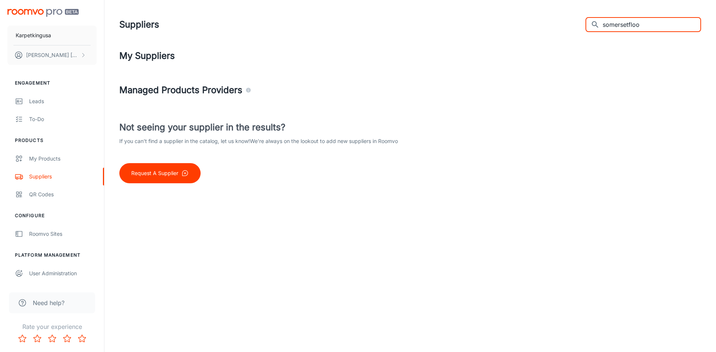
type input "somersetfloo"
click at [149, 176] on p "Request A Supplier" at bounding box center [154, 173] width 47 height 8
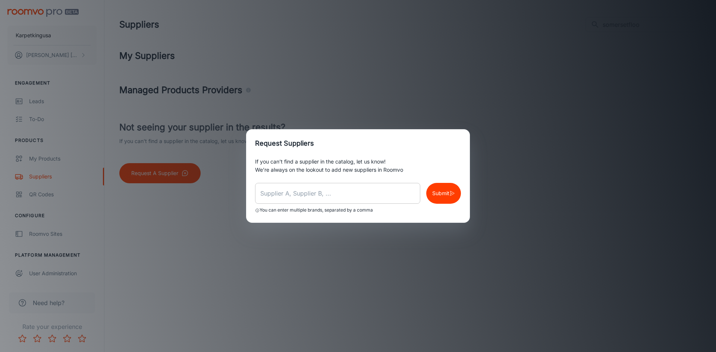
click at [301, 199] on input "text" at bounding box center [337, 193] width 165 height 21
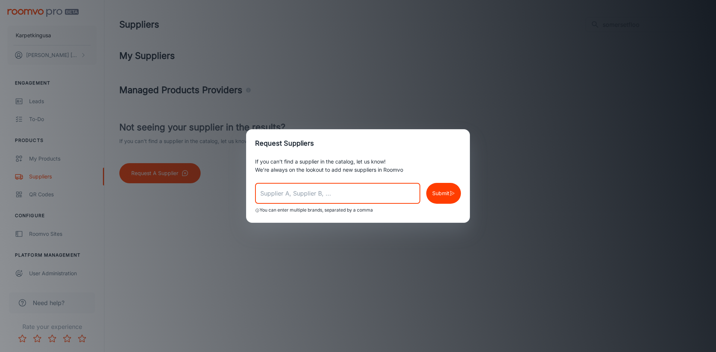
paste input "somersetfloors."
click at [332, 197] on input "somersetfloors," at bounding box center [337, 193] width 165 height 21
type input "somersetfloors"
click at [441, 191] on p "Submit" at bounding box center [440, 193] width 17 height 8
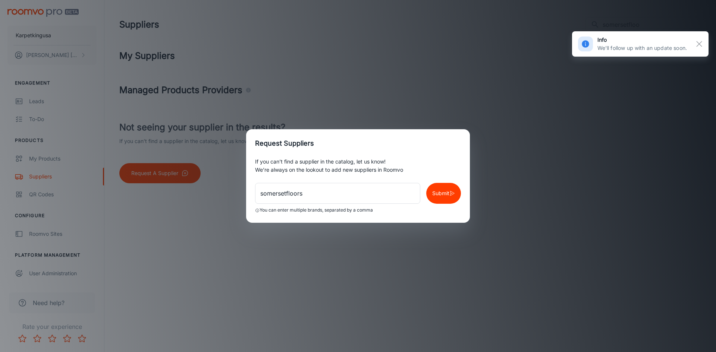
click at [343, 290] on div "Request Suppliers If you can’t find a supplier in the catalog, let us know! We’…" at bounding box center [358, 176] width 716 height 352
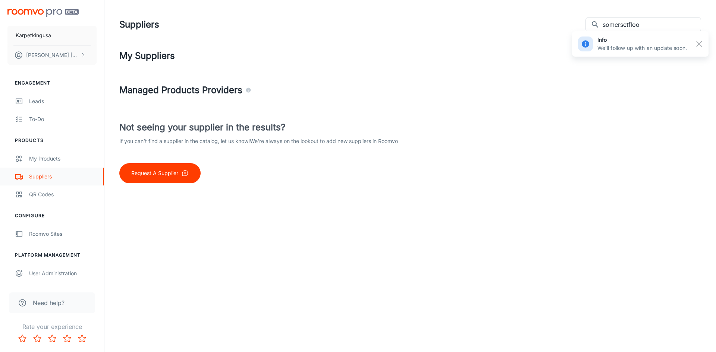
drag, startPoint x: 39, startPoint y: 178, endPoint x: 41, endPoint y: 170, distance: 8.4
click at [39, 178] on div "Suppliers" at bounding box center [63, 177] width 68 height 8
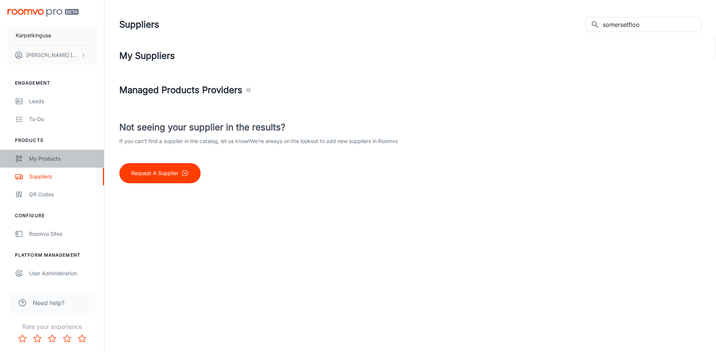
click at [43, 159] on div "My Products" at bounding box center [63, 159] width 68 height 8
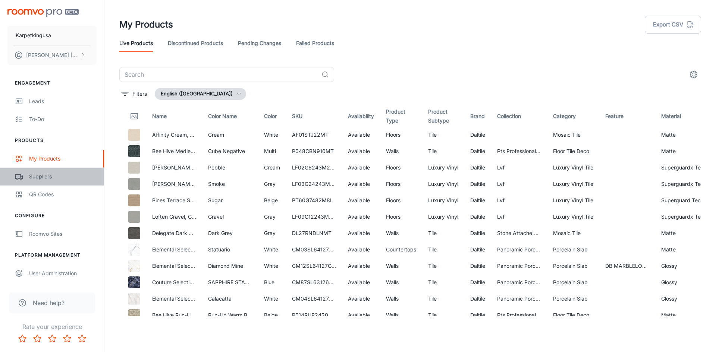
click at [42, 177] on div "Suppliers" at bounding box center [63, 177] width 68 height 8
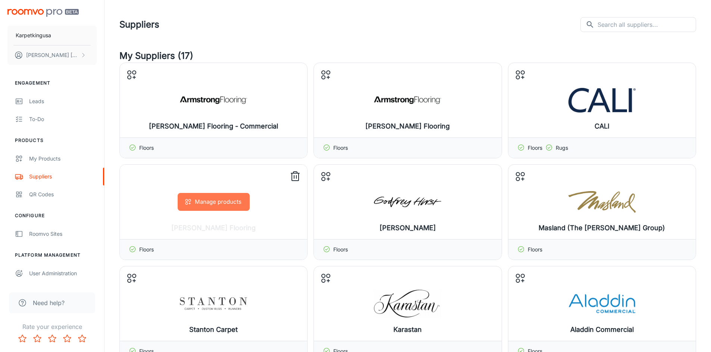
click at [216, 205] on button "Manage products" at bounding box center [214, 202] width 72 height 18
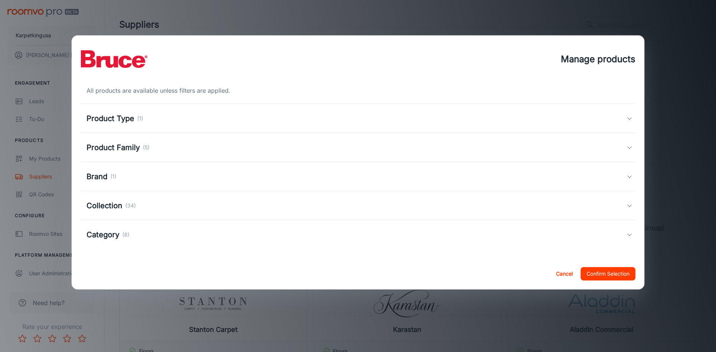
click at [140, 125] on div "Product Type (1)" at bounding box center [358, 118] width 555 height 29
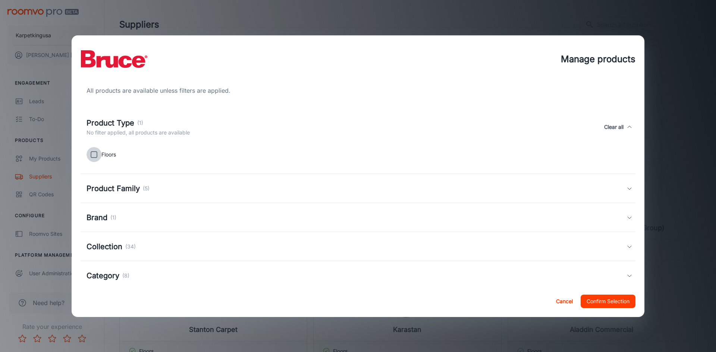
click at [94, 155] on input "checkbox" at bounding box center [94, 154] width 15 height 15
checkbox input "true"
click at [118, 188] on h5 "Product Family" at bounding box center [113, 188] width 53 height 11
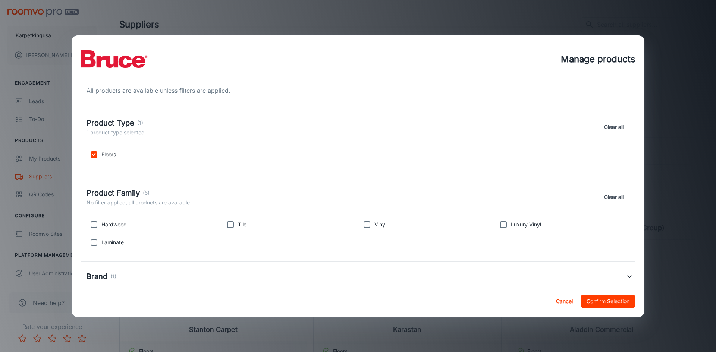
click at [91, 227] on input "checkbox" at bounding box center [94, 224] width 15 height 15
checkbox input "true"
click at [94, 246] on input "checkbox" at bounding box center [94, 242] width 15 height 15
checkbox input "true"
click at [231, 225] on input "checkbox" at bounding box center [230, 224] width 15 height 15
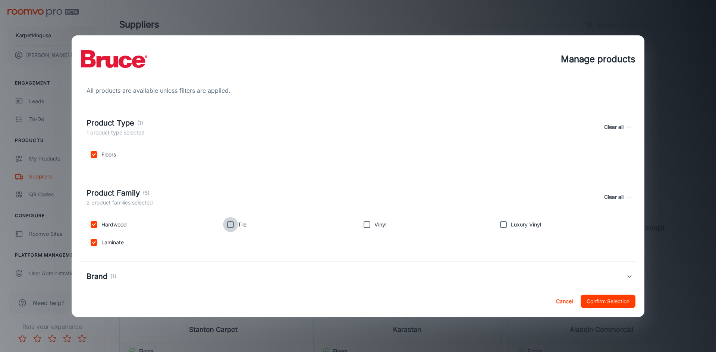
checkbox input "true"
click at [368, 226] on input "checkbox" at bounding box center [367, 224] width 15 height 15
checkbox input "true"
click at [500, 225] on input "checkbox" at bounding box center [503, 224] width 15 height 15
checkbox input "true"
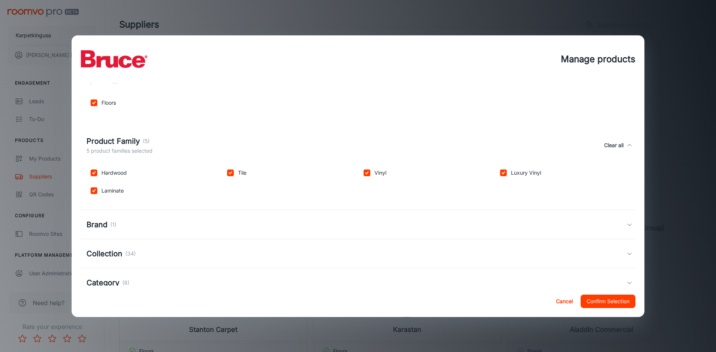
scroll to position [72, 0]
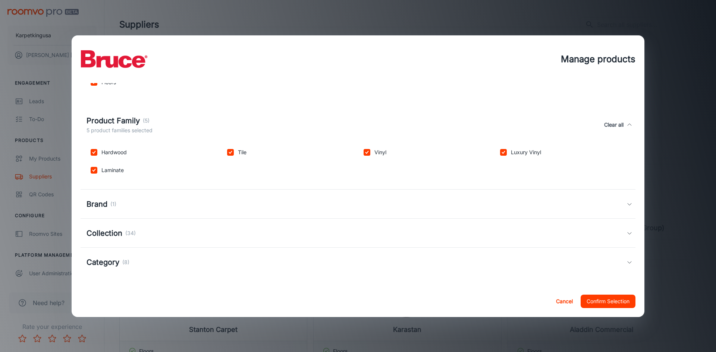
click at [101, 208] on h5 "Brand" at bounding box center [97, 204] width 21 height 11
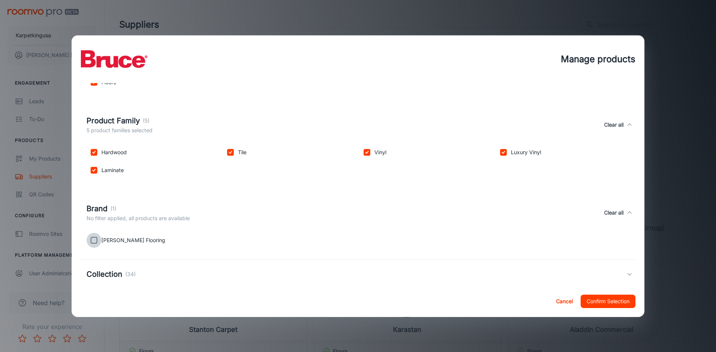
click at [90, 240] on input "checkbox" at bounding box center [94, 240] width 15 height 15
checkbox input "true"
click at [128, 273] on p "(34)" at bounding box center [130, 274] width 10 height 8
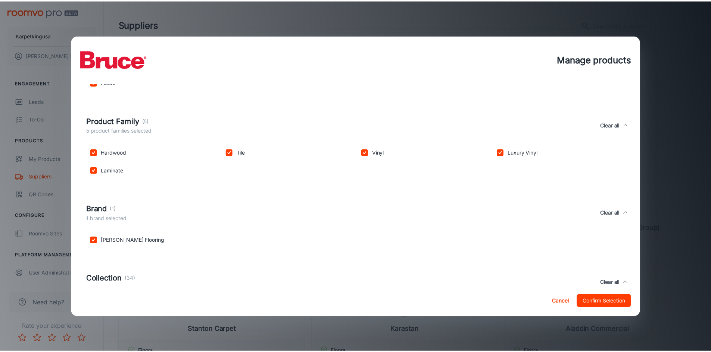
scroll to position [207, 0]
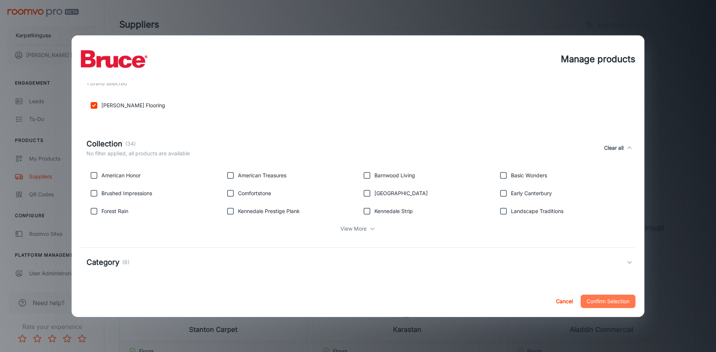
click at [597, 304] on button "Confirm Selection" at bounding box center [608, 301] width 55 height 13
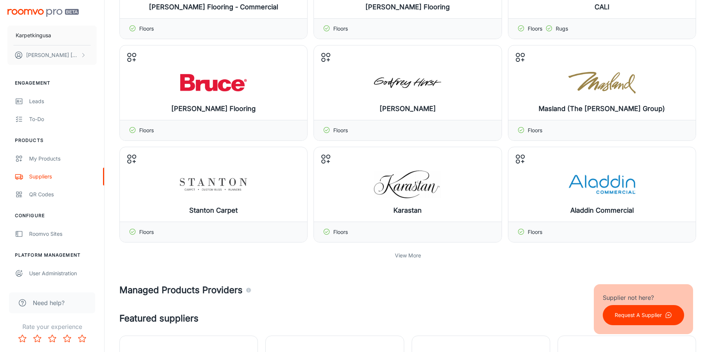
scroll to position [0, 0]
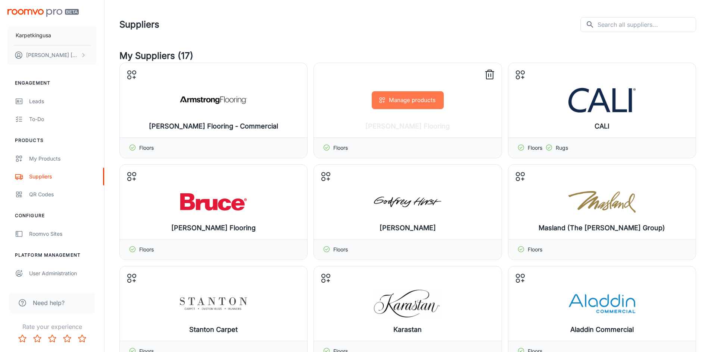
click at [405, 97] on button "Manage products" at bounding box center [408, 100] width 72 height 18
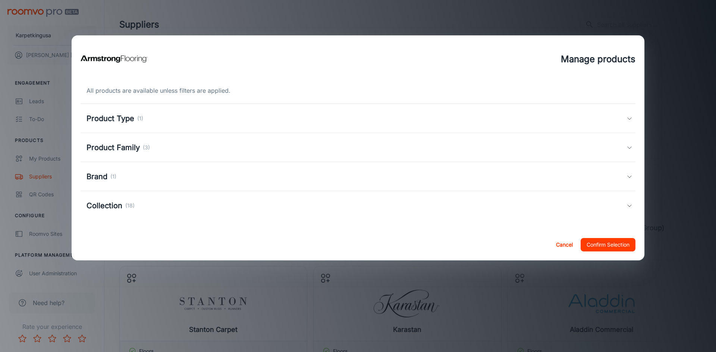
click at [123, 112] on div "Product Type (1)" at bounding box center [358, 118] width 555 height 29
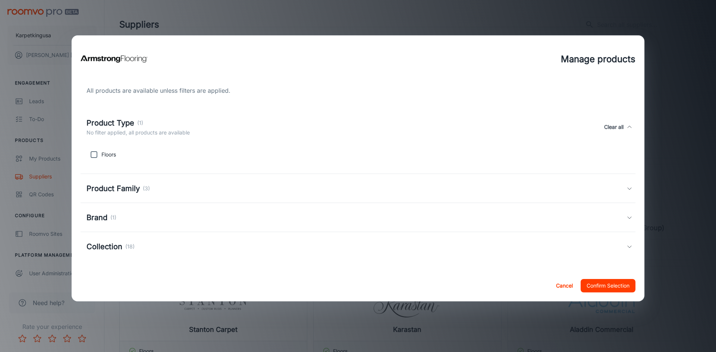
click at [123, 112] on div "Product Type (1) No filter applied, all products are available Clear all" at bounding box center [358, 127] width 555 height 34
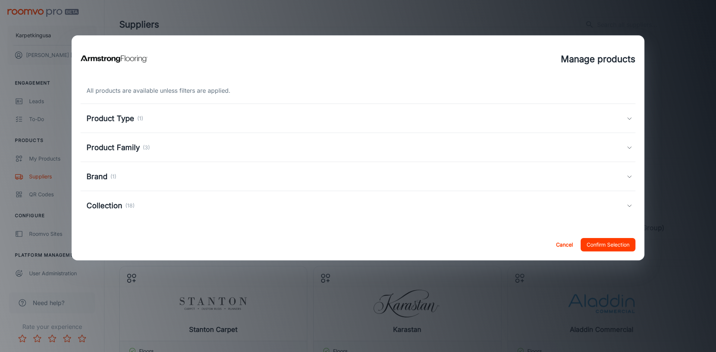
click at [559, 247] on button "Cancel" at bounding box center [564, 244] width 24 height 13
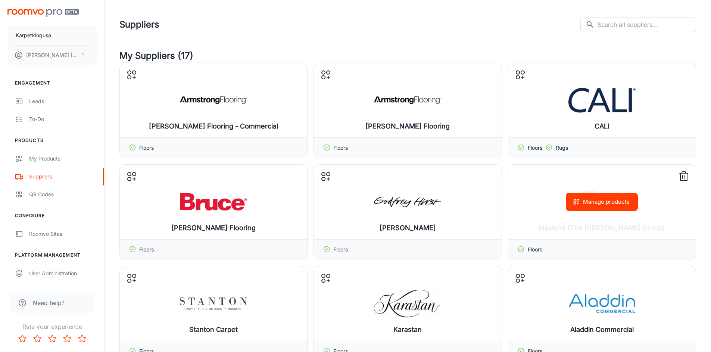
click at [595, 203] on button "Manage products" at bounding box center [601, 202] width 72 height 18
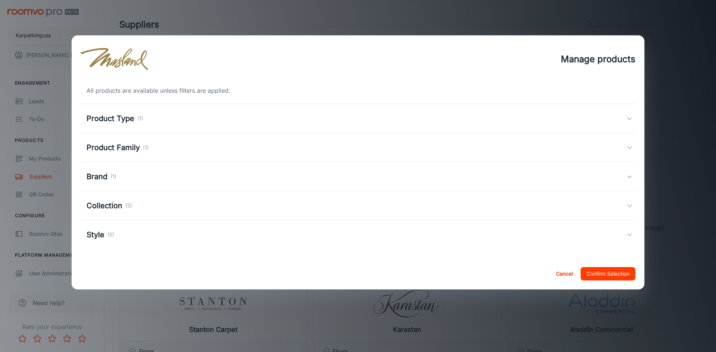
click at [109, 122] on h5 "Product Type" at bounding box center [111, 118] width 48 height 11
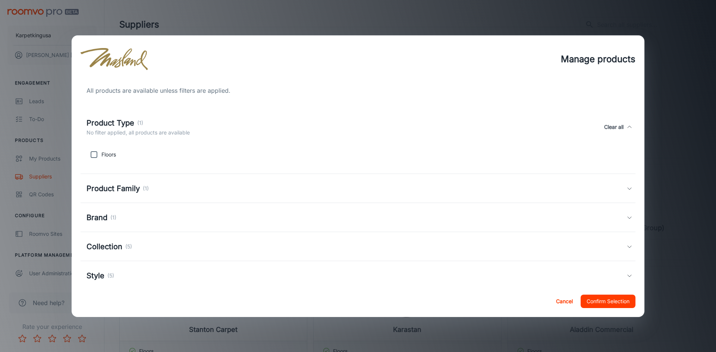
click at [714, 89] on div "Manage products All products are available unless filters are applied. Product …" at bounding box center [358, 176] width 716 height 352
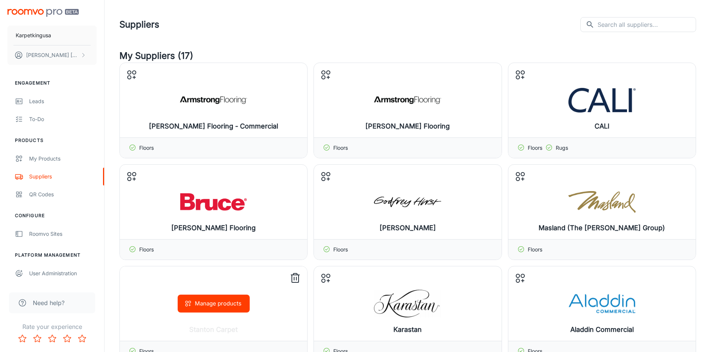
click at [218, 306] on button "Manage products" at bounding box center [214, 304] width 72 height 18
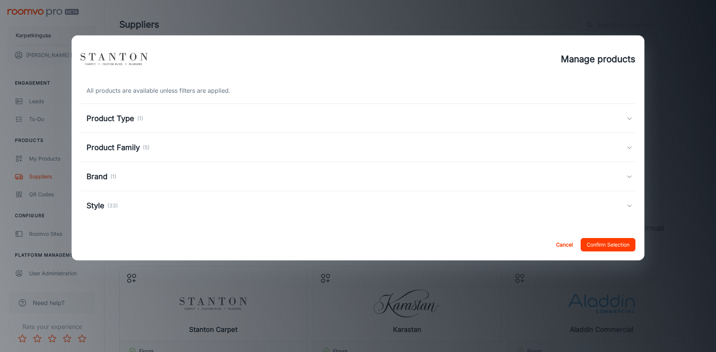
click at [125, 119] on h5 "Product Type" at bounding box center [111, 118] width 48 height 11
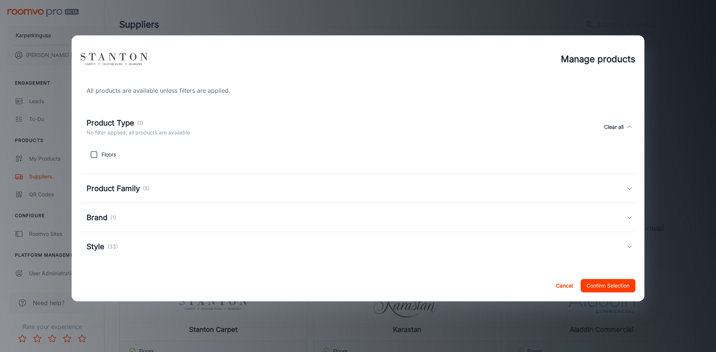
click at [125, 119] on h5 "Product Type" at bounding box center [111, 122] width 48 height 11
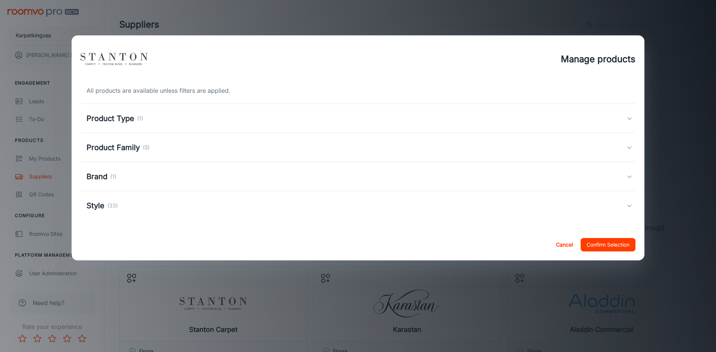
click at [436, 330] on div "Manage products All products are available unless filters are applied. Product …" at bounding box center [358, 176] width 716 height 352
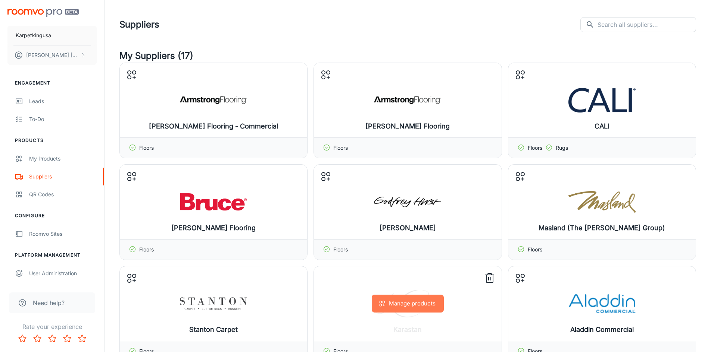
click at [409, 308] on button "Manage products" at bounding box center [408, 304] width 72 height 18
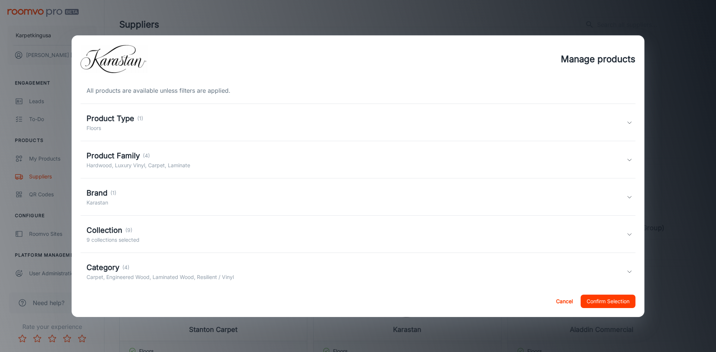
click at [113, 115] on h5 "Product Type" at bounding box center [111, 118] width 48 height 11
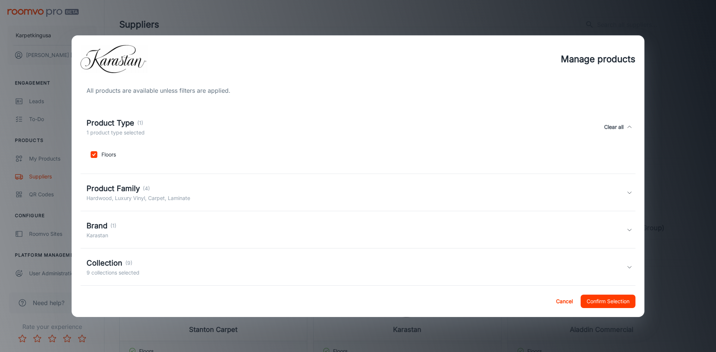
click at [113, 115] on div "Product Type (1) 1 product type selected Clear all" at bounding box center [358, 127] width 555 height 34
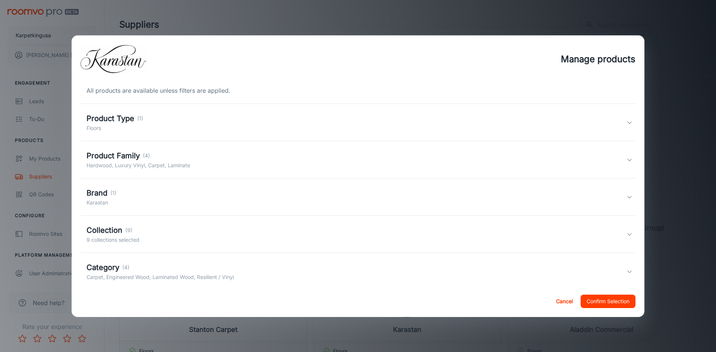
click at [125, 154] on h5 "Product Family" at bounding box center [113, 155] width 53 height 11
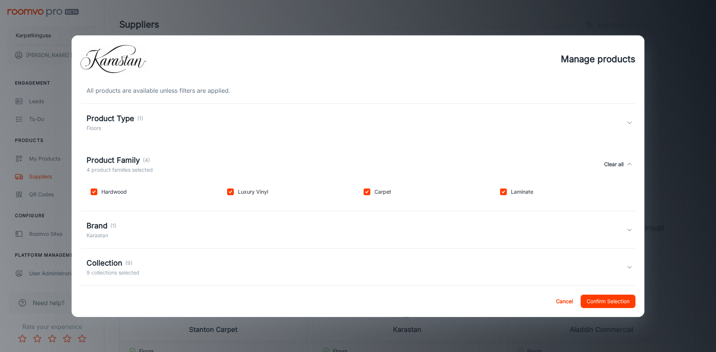
click at [125, 154] on div "Product Family (4) 4 product families selected Clear all" at bounding box center [358, 164] width 555 height 34
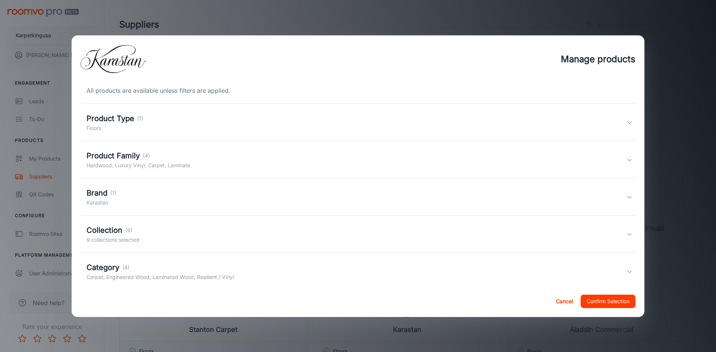
click at [666, 84] on div "Manage products All products are available unless filters are applied. Product …" at bounding box center [358, 176] width 716 height 352
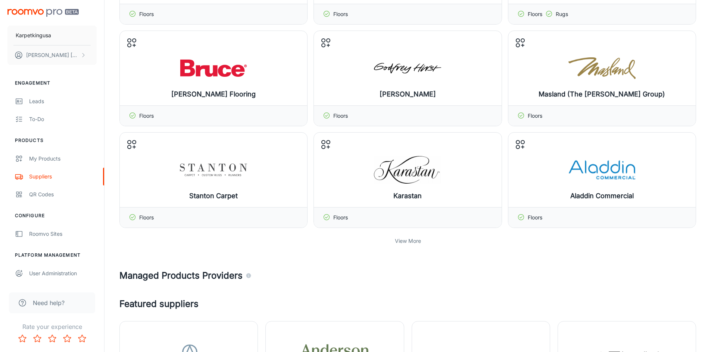
scroll to position [175, 0]
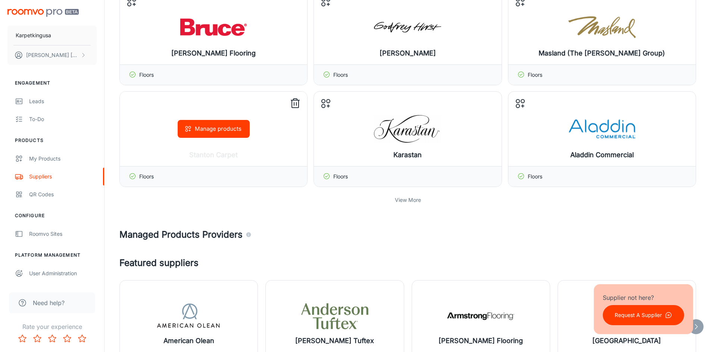
click at [220, 128] on button "Manage products" at bounding box center [214, 129] width 72 height 18
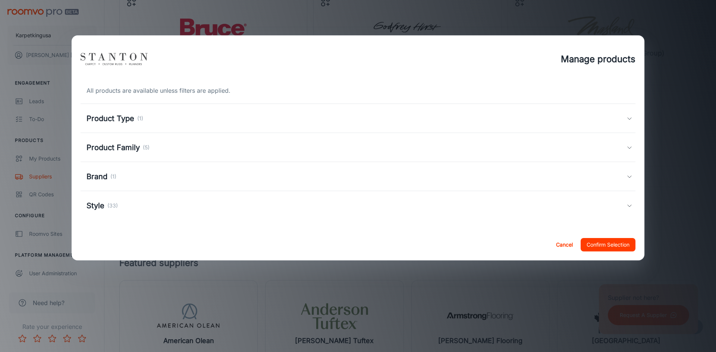
click at [87, 112] on div "Product Type (1)" at bounding box center [358, 118] width 555 height 29
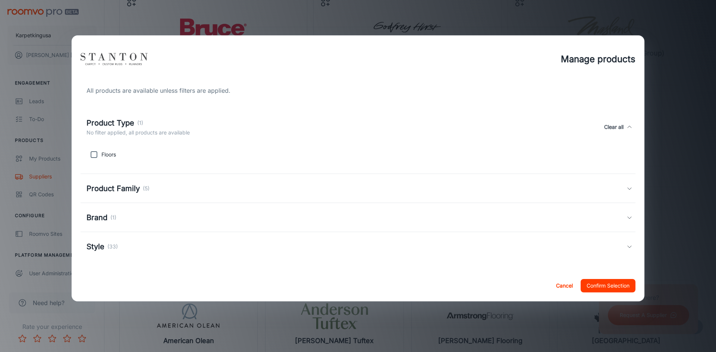
click at [101, 152] on p "Floors" at bounding box center [108, 155] width 15 height 8
click at [95, 157] on input "checkbox" at bounding box center [94, 154] width 15 height 15
checkbox input "true"
click at [116, 195] on div "Product Family (5)" at bounding box center [358, 188] width 555 height 29
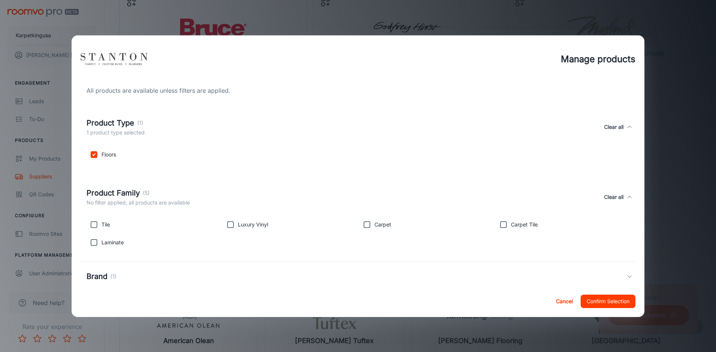
click at [94, 226] on input "checkbox" at bounding box center [94, 224] width 15 height 15
checkbox input "true"
click at [96, 240] on input "checkbox" at bounding box center [94, 242] width 15 height 15
checkbox input "true"
click at [234, 228] on input "checkbox" at bounding box center [230, 224] width 15 height 15
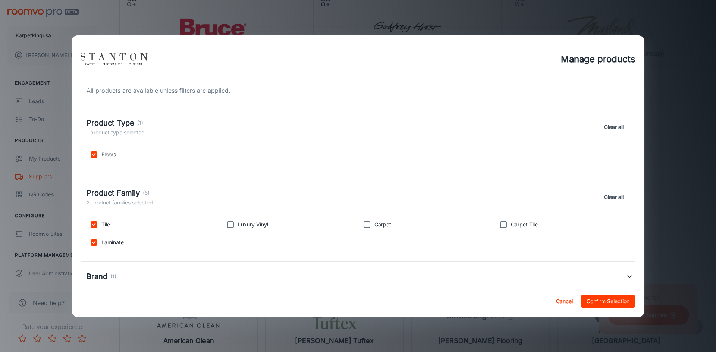
checkbox input "true"
click at [369, 226] on input "checkbox" at bounding box center [367, 224] width 15 height 15
checkbox input "true"
click at [505, 226] on input "checkbox" at bounding box center [503, 224] width 15 height 15
checkbox input "true"
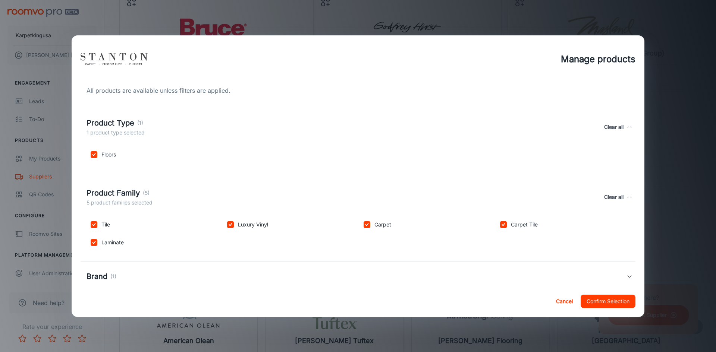
click at [592, 303] on button "Confirm Selection" at bounding box center [608, 301] width 55 height 13
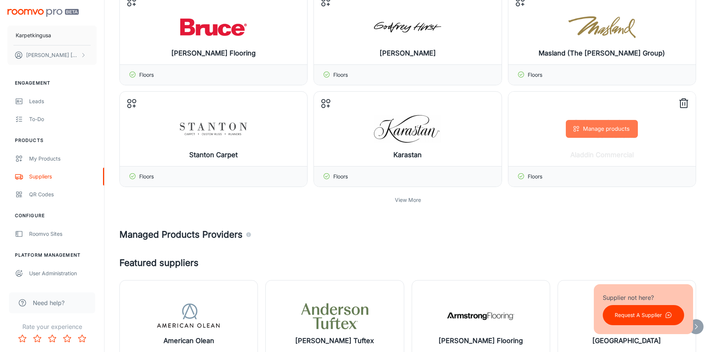
click at [607, 129] on button "Manage products" at bounding box center [601, 129] width 72 height 18
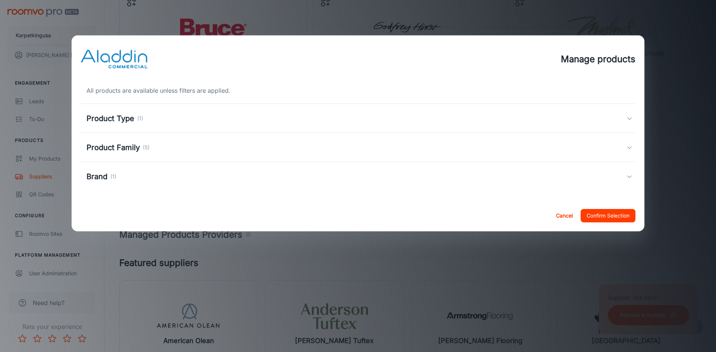
click at [129, 115] on h5 "Product Type" at bounding box center [111, 118] width 48 height 11
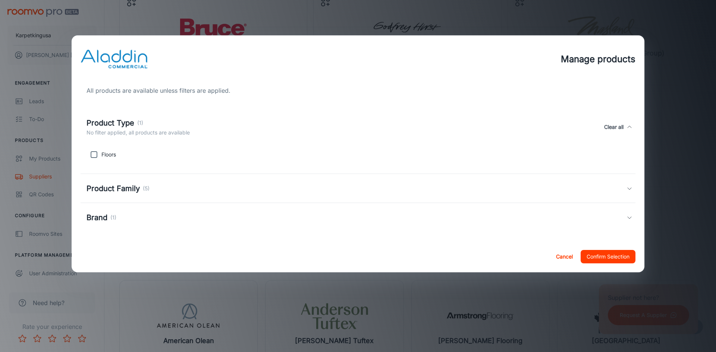
click at [95, 156] on input "checkbox" at bounding box center [94, 154] width 15 height 15
checkbox input "true"
click at [615, 258] on button "Confirm Selection" at bounding box center [608, 256] width 55 height 13
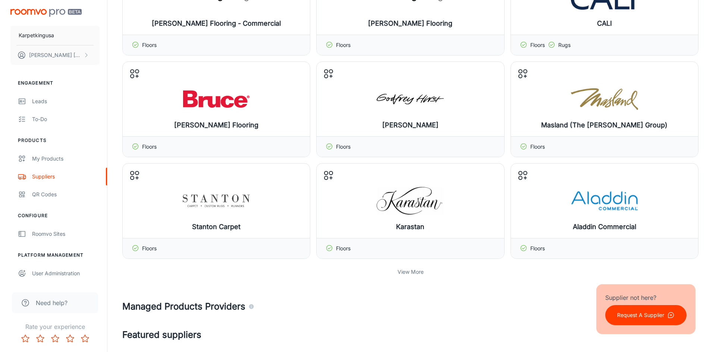
scroll to position [0, 0]
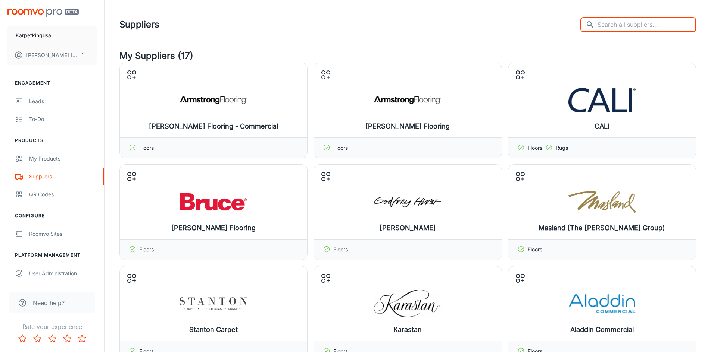
click at [661, 23] on input "text" at bounding box center [646, 24] width 98 height 15
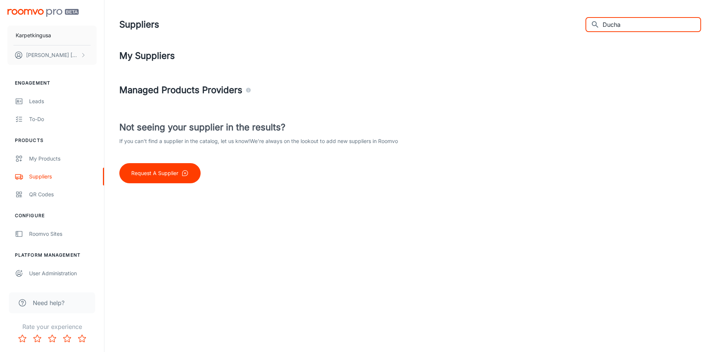
type input "Ducha"
drag, startPoint x: 527, startPoint y: 81, endPoint x: 546, endPoint y: 58, distance: 30.2
click at [528, 81] on div "My Suppliers Managed Products Providers Not seeing your supplier in the results…" at bounding box center [410, 116] width 600 height 134
